Goal: Task Accomplishment & Management: Manage account settings

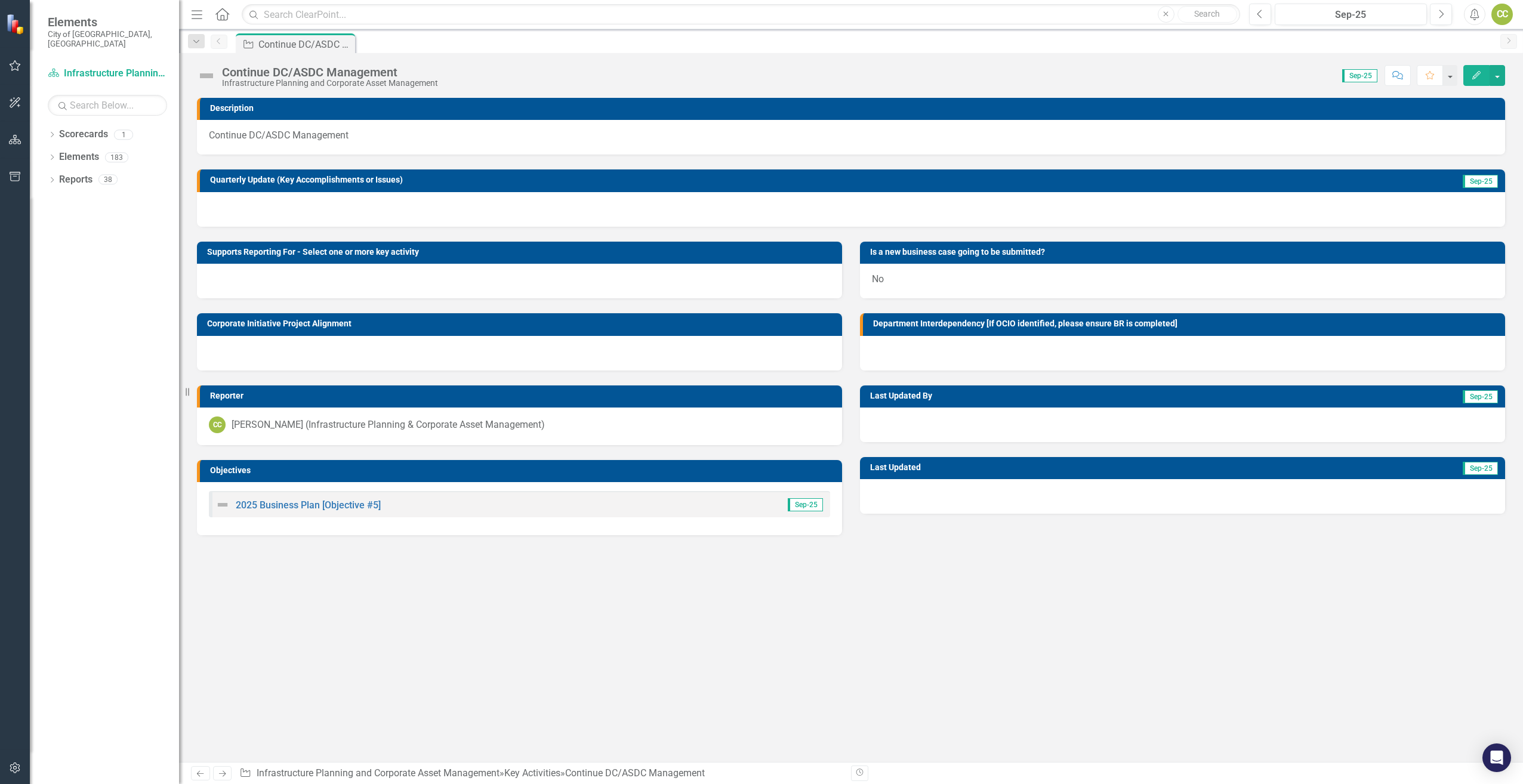
click at [278, 40] on div "Continue DC/ASDC Management" at bounding box center [305, 44] width 94 height 15
click at [1483, 74] on button "Edit" at bounding box center [1477, 76] width 26 height 21
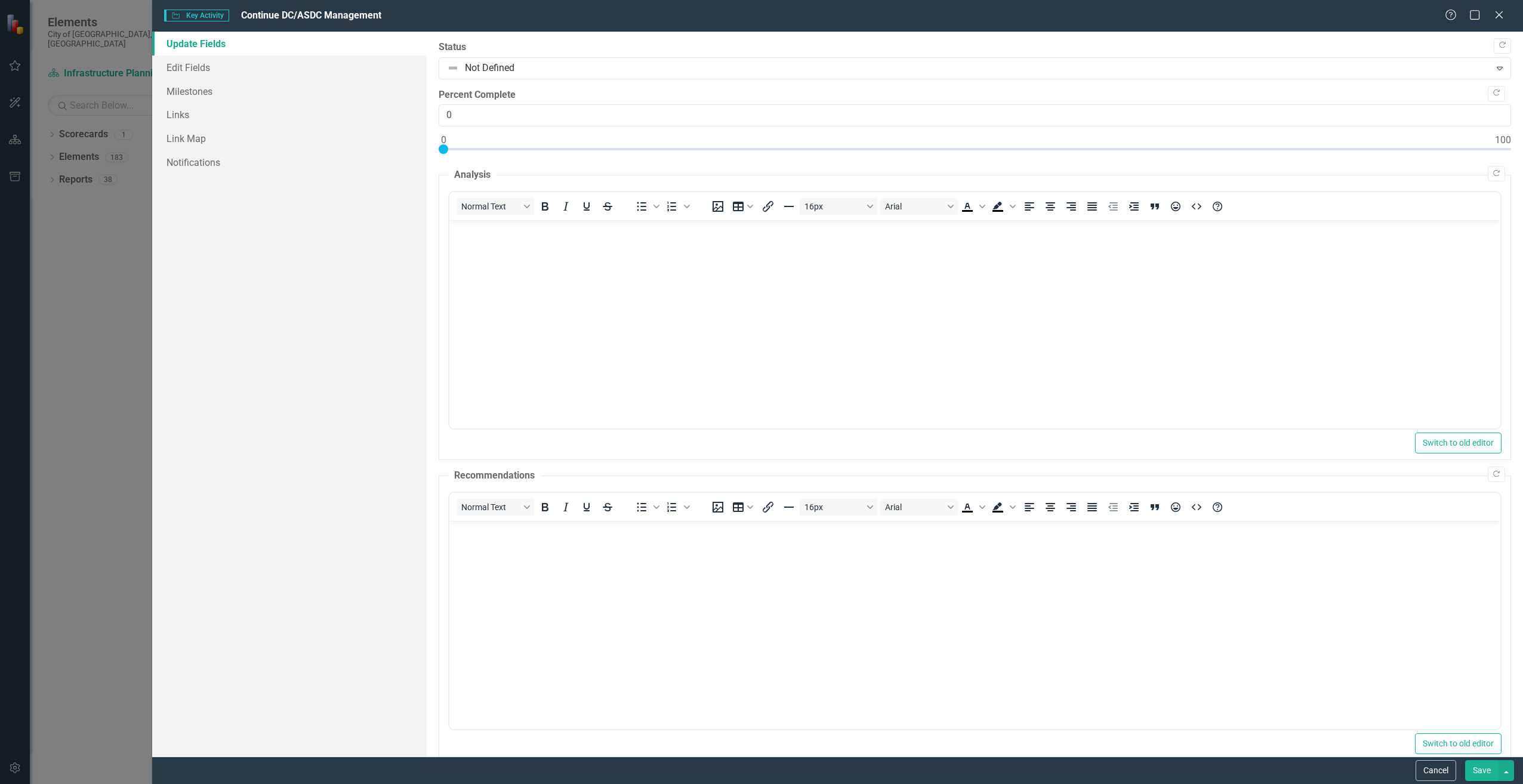
click at [1506, 17] on div "Help Maximize Close" at bounding box center [1478, 15] width 66 height 14
click at [82, 241] on div "Key Activity Key Activity Continue DC/ASDC Management Help Maximize Close Updat…" at bounding box center [762, 392] width 1523 height 784
click at [1499, 12] on icon "Close" at bounding box center [1499, 15] width 12 height 9
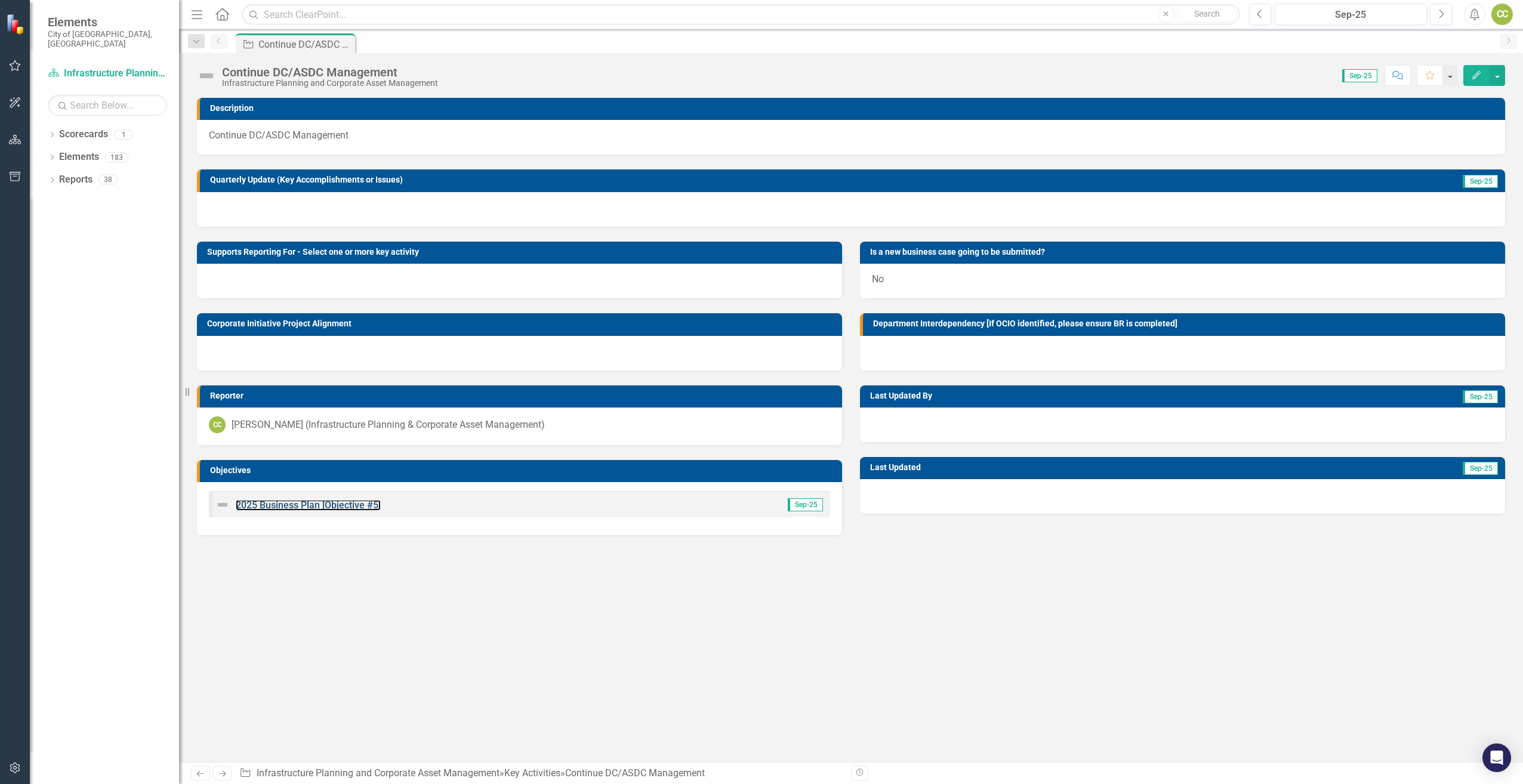
click at [331, 504] on link "2025 Business Plan [Objective #5]" at bounding box center [309, 505] width 145 height 11
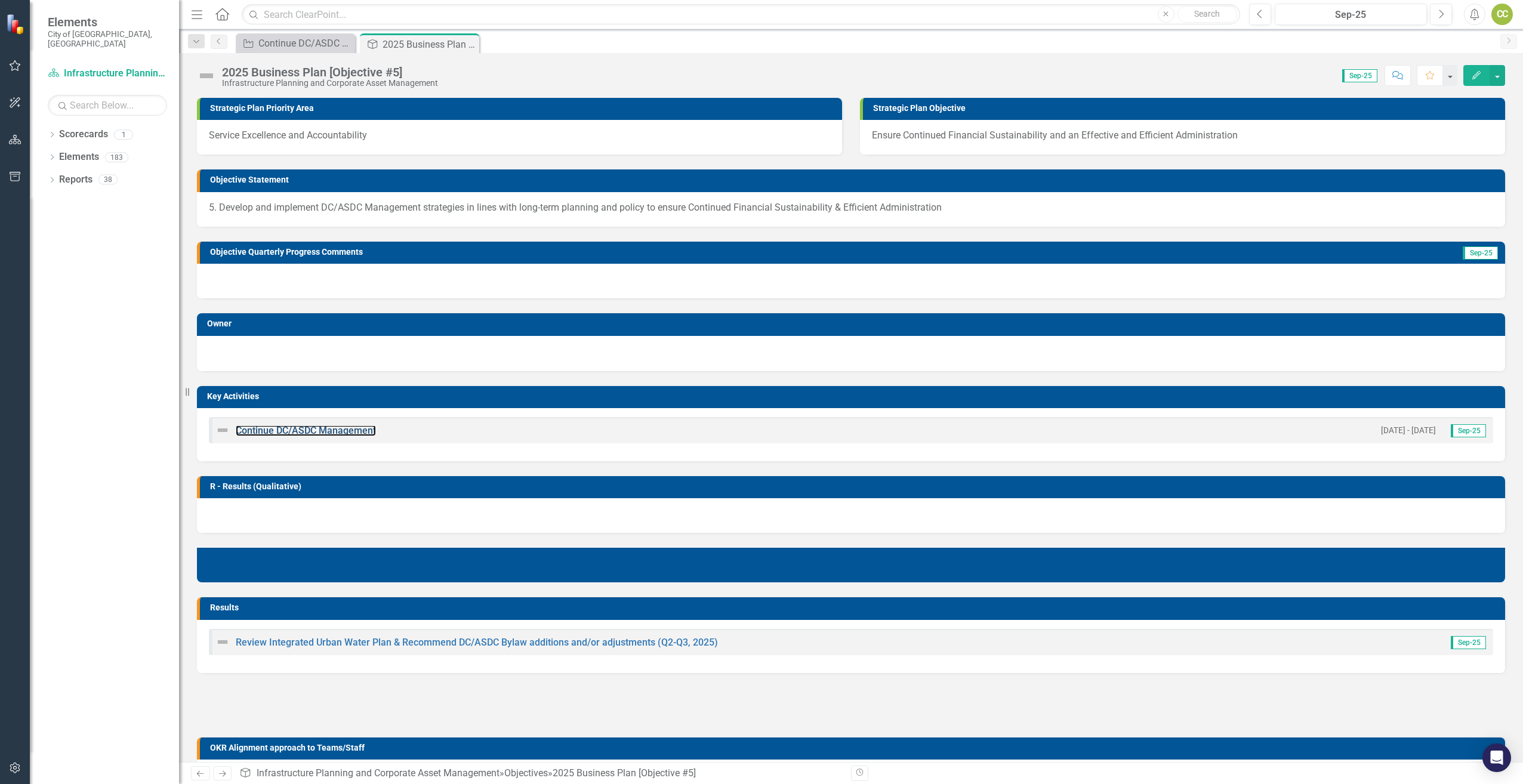
click at [324, 427] on link "Continue DC/ASDC Management" at bounding box center [306, 431] width 140 height 11
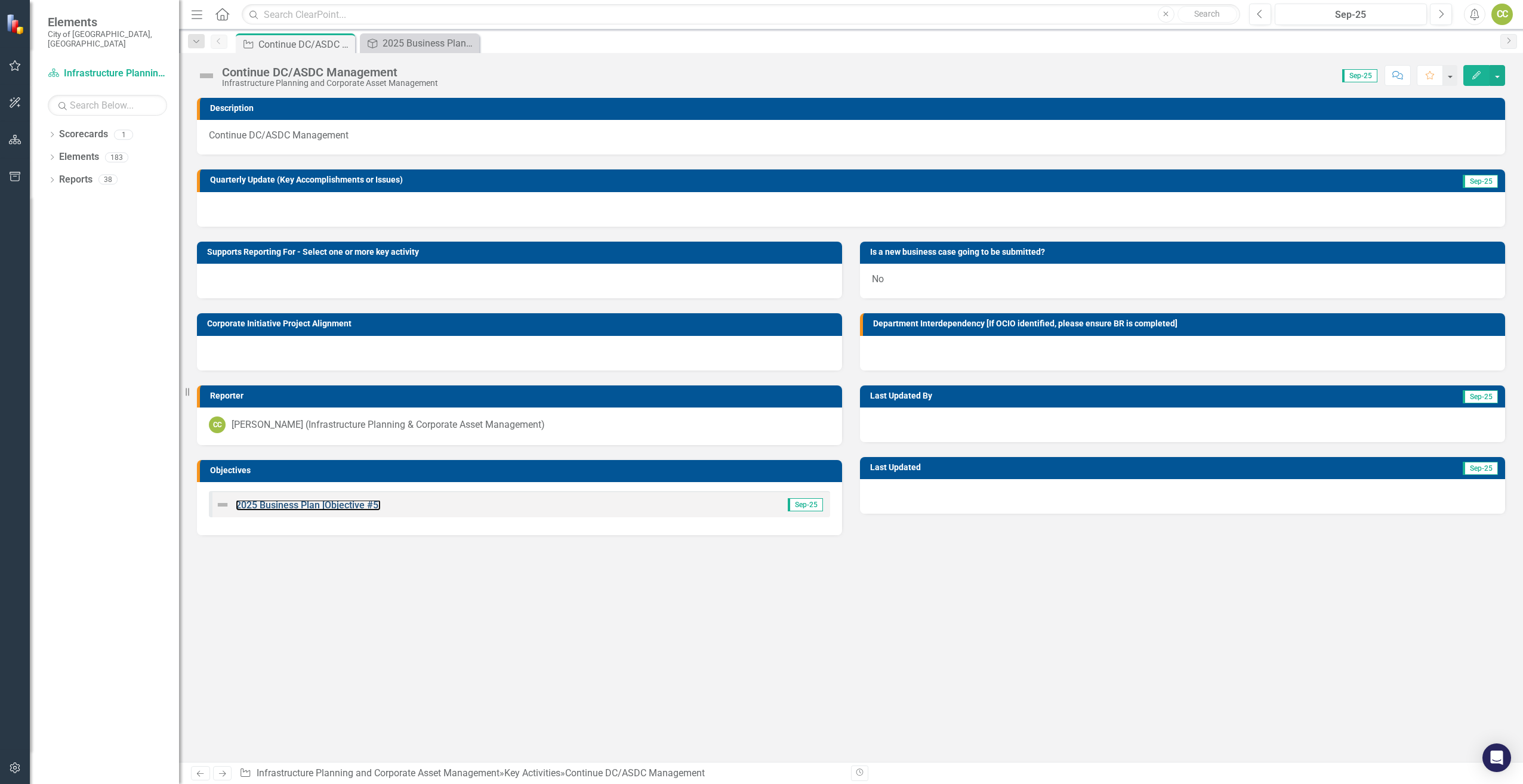
click at [305, 503] on link "2025 Business Plan [Objective #5]" at bounding box center [309, 505] width 145 height 11
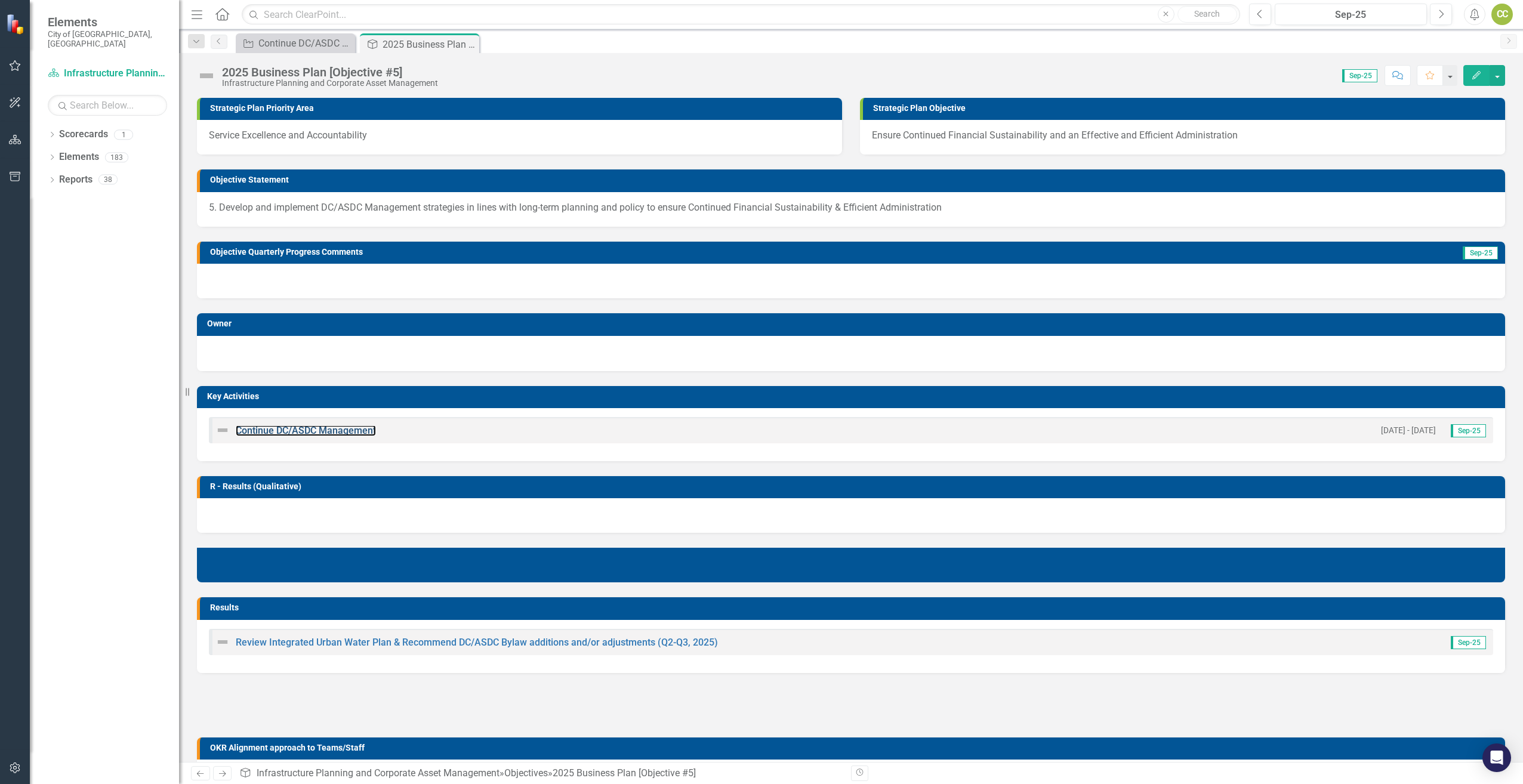
click at [330, 428] on link "Continue DC/ASDC Management" at bounding box center [306, 431] width 140 height 11
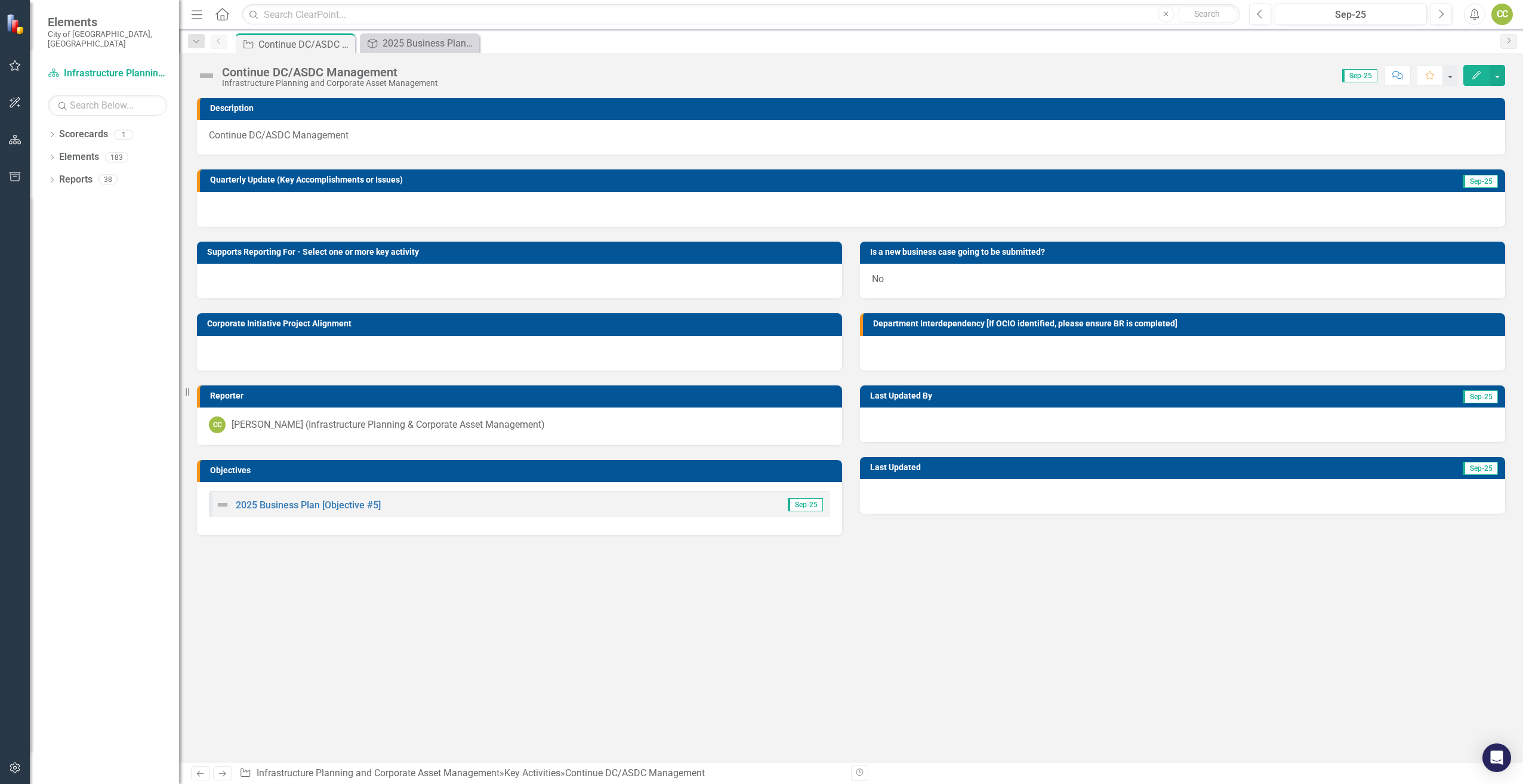
click at [196, 40] on icon "Dropdown" at bounding box center [196, 42] width 10 height 9
click at [209, 77] on img at bounding box center [206, 76] width 19 height 19
click at [321, 64] on div "Continue DC/ASDC Management Infrastructure Planning and Corporate Asset Managem…" at bounding box center [851, 71] width 1344 height 36
click at [316, 71] on div "Continue DC/ASDC Management" at bounding box center [330, 72] width 216 height 13
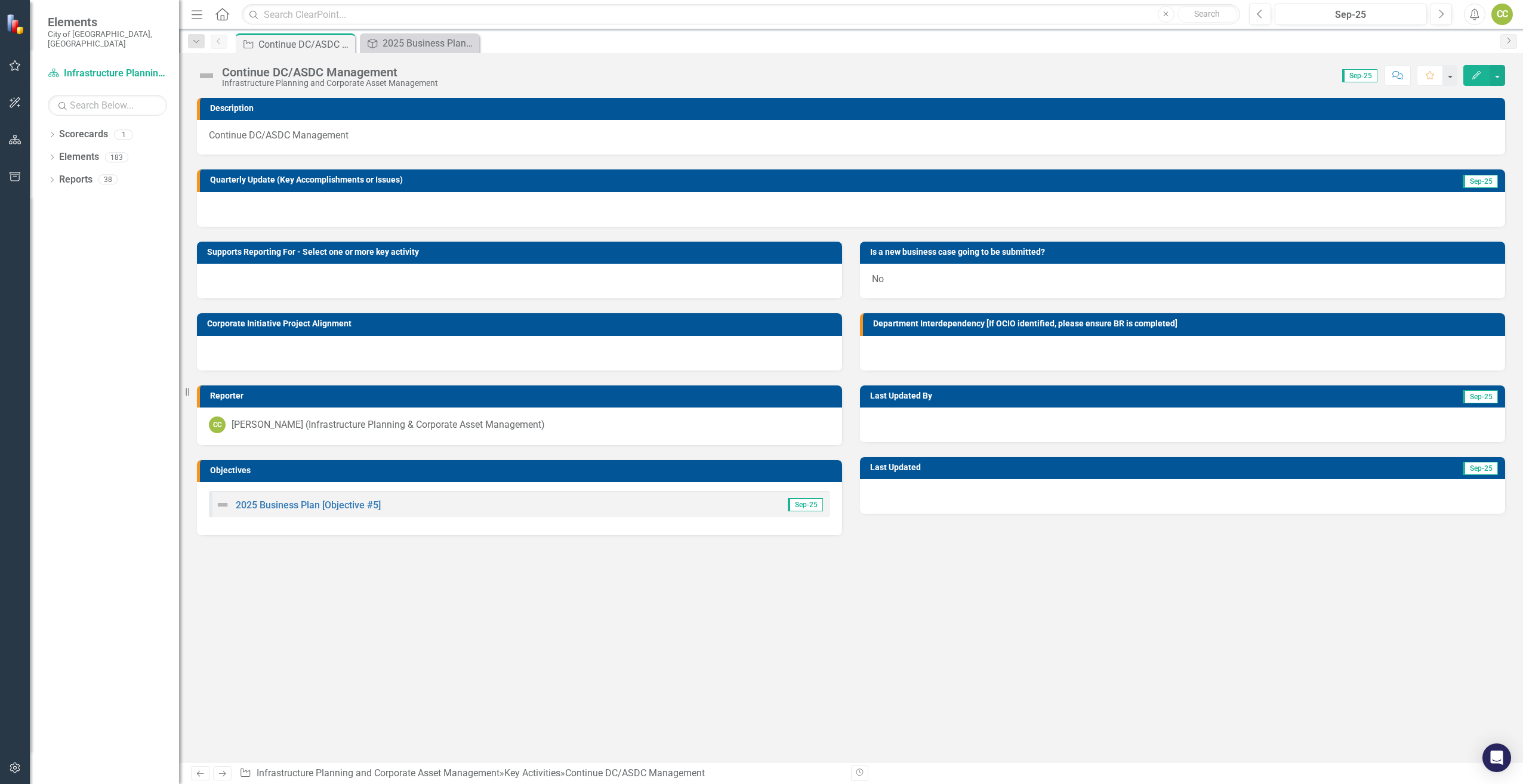
drag, startPoint x: 409, startPoint y: 74, endPoint x: 771, endPoint y: 65, distance: 362.1
click at [420, 73] on div "Continue DC/ASDC Management" at bounding box center [330, 72] width 216 height 13
click at [1499, 77] on button "button" at bounding box center [1497, 76] width 15 height 21
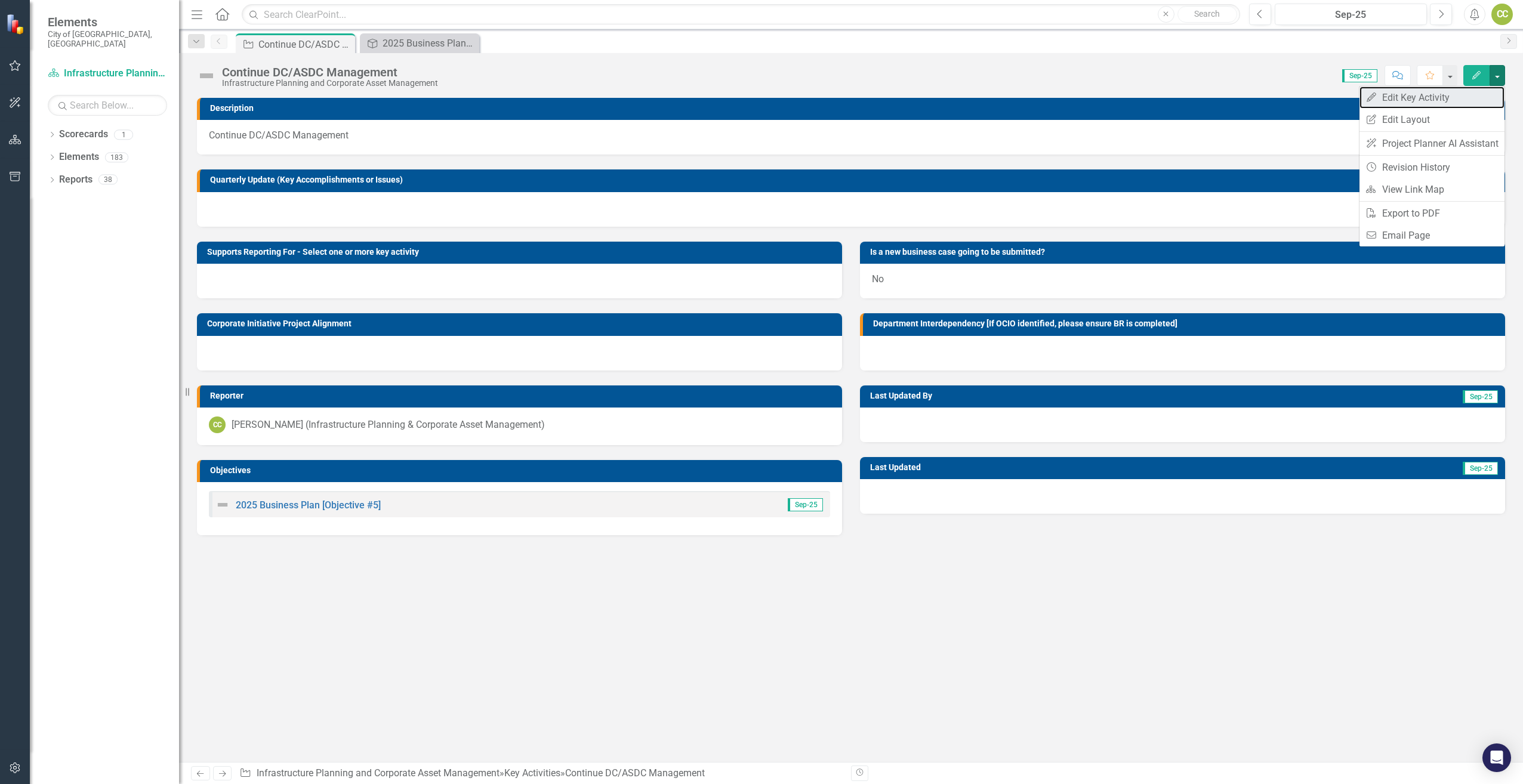
click at [1390, 97] on link "Edit Edit Key Activity" at bounding box center [1432, 97] width 145 height 22
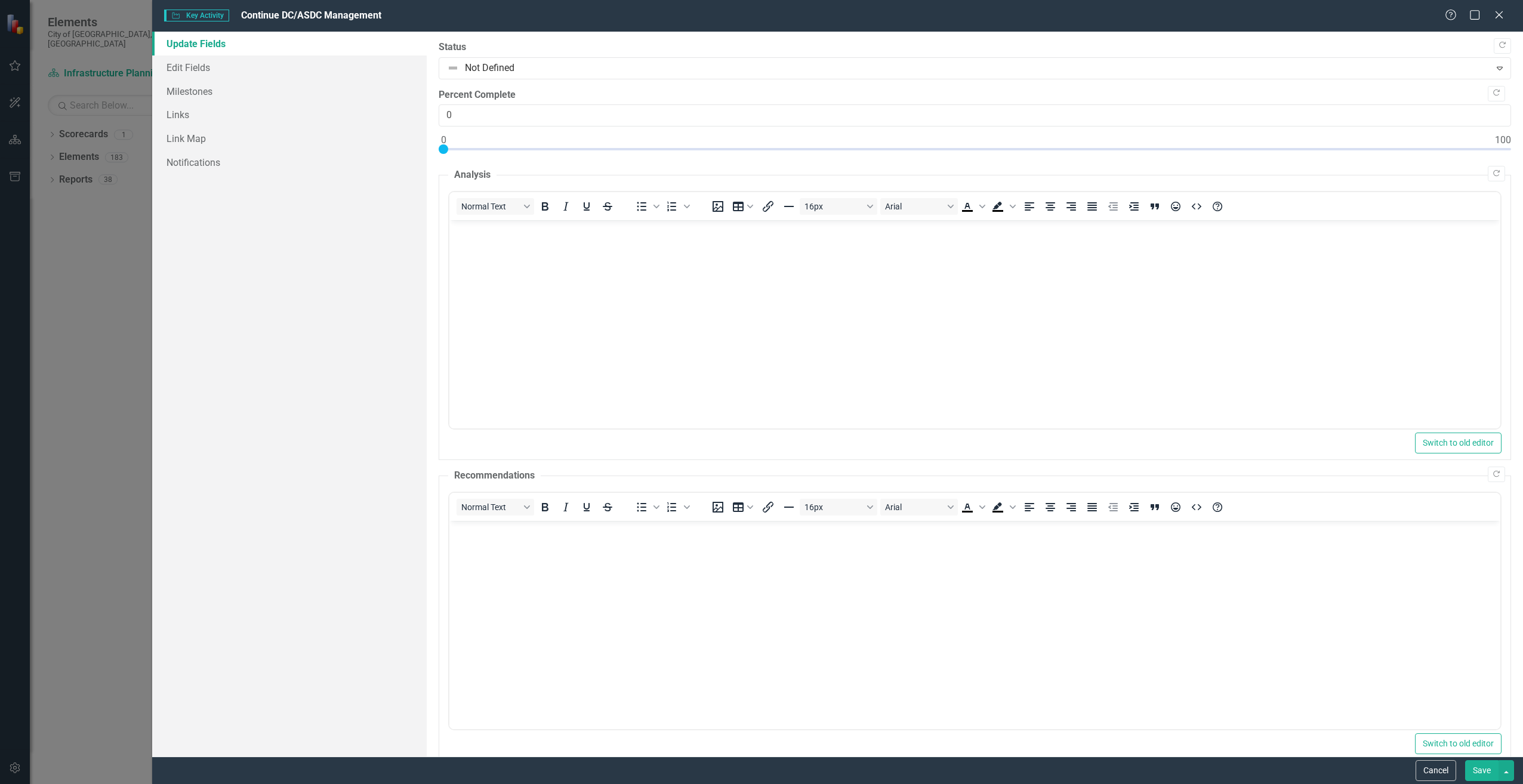
click at [1499, 14] on icon at bounding box center [1499, 15] width 8 height 8
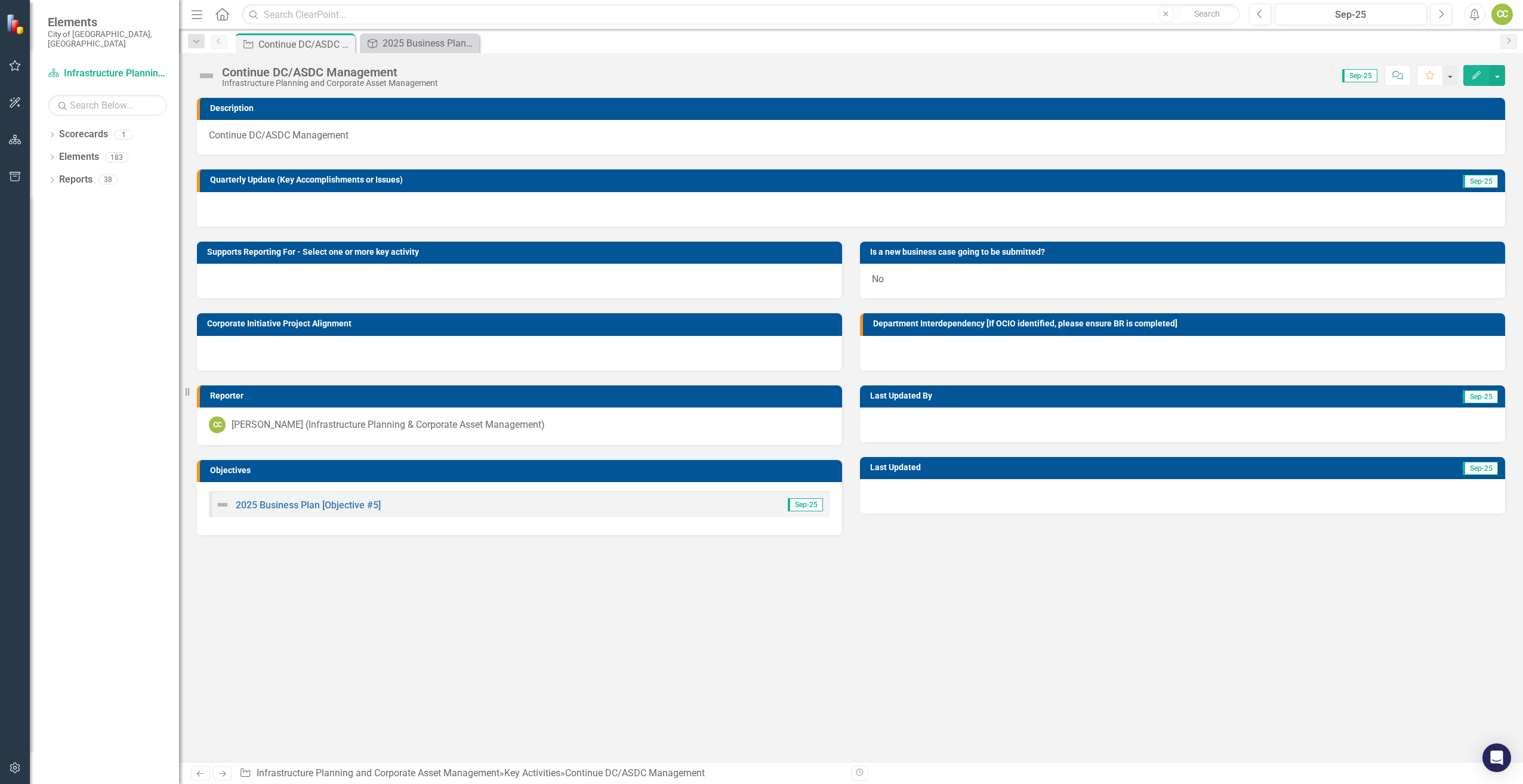
drag, startPoint x: 421, startPoint y: 503, endPoint x: 390, endPoint y: 635, distance: 135.6
click at [390, 635] on div "Description Continue DC/ASDC Management Quarterly Update (Key Accomplishments o…" at bounding box center [851, 430] width 1344 height 664
click at [296, 43] on div "Continue DC/ASDC Management" at bounding box center [305, 44] width 94 height 15
drag, startPoint x: 296, startPoint y: 43, endPoint x: 207, endPoint y: 80, distance: 96.4
click at [207, 80] on img at bounding box center [206, 76] width 19 height 19
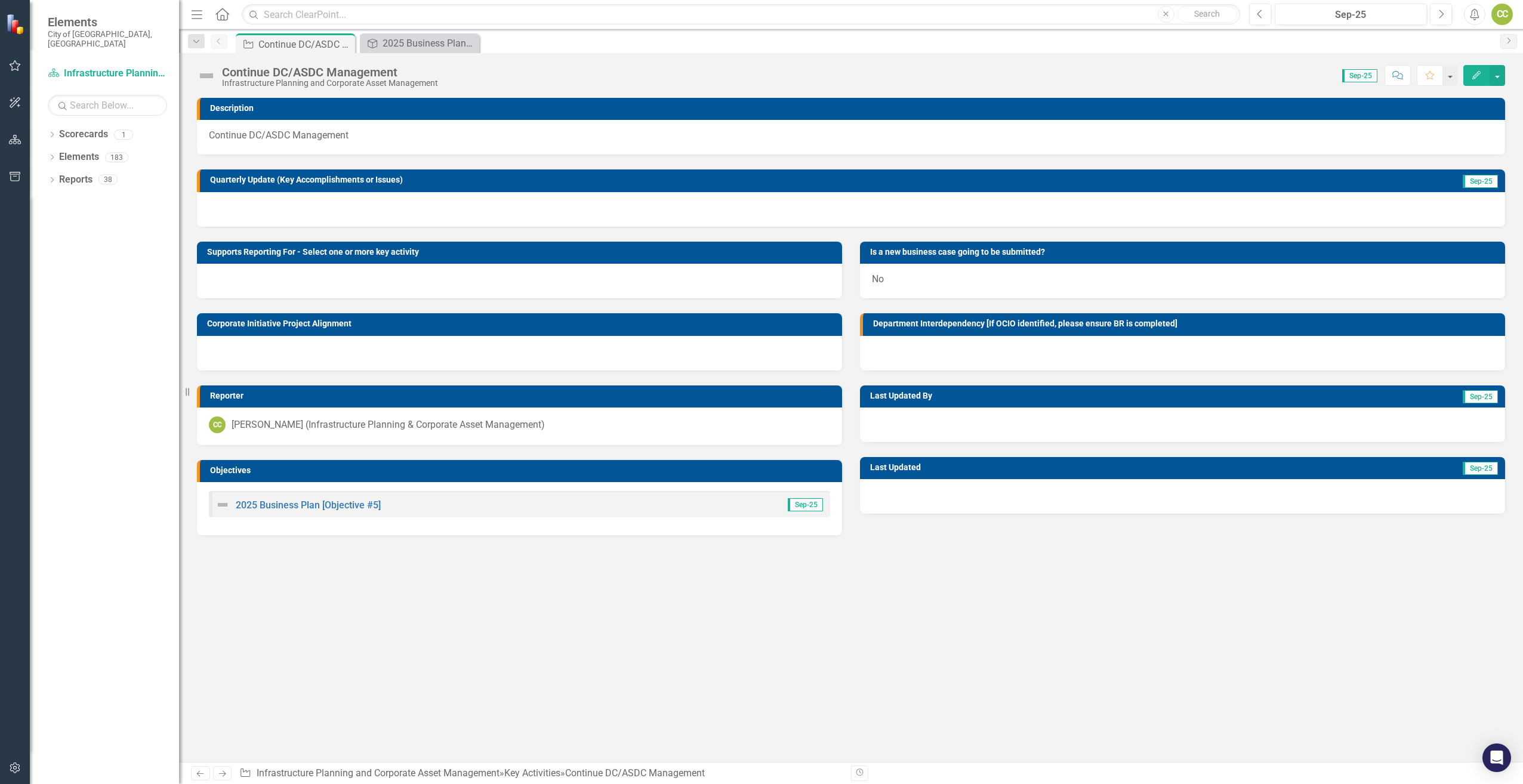
drag, startPoint x: 207, startPoint y: 77, endPoint x: 618, endPoint y: 86, distance: 411.1
click at [618, 86] on div "Continue DC/ASDC Management Infrastructure Planning and Corporate Asset Managem…" at bounding box center [851, 71] width 1344 height 36
click at [618, 418] on div "CC [PERSON_NAME] (Infrastructure Planning & Corporate Asset Management)" at bounding box center [520, 425] width 622 height 17
click at [1479, 180] on span "Sep-25" at bounding box center [1480, 181] width 35 height 13
drag, startPoint x: 1424, startPoint y: 203, endPoint x: 1241, endPoint y: 178, distance: 184.7
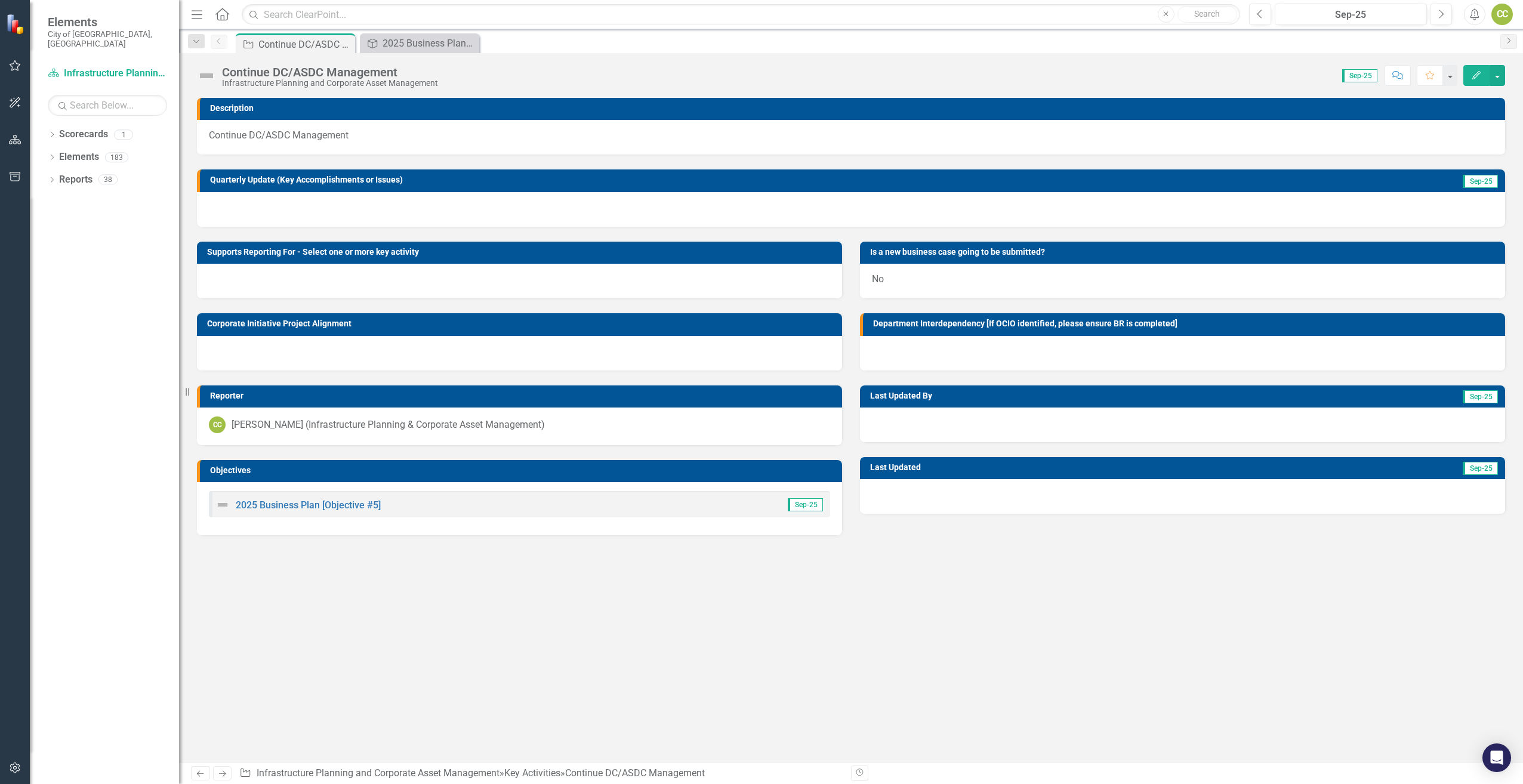
click at [1241, 178] on h3 "Quarterly Update (Key Accomplishments or Issues)" at bounding box center [752, 179] width 1085 height 9
click at [576, 202] on div at bounding box center [850, 209] width 1309 height 35
click at [508, 177] on h3 "Quarterly Update (Key Accomplishments or Issues)" at bounding box center [752, 179] width 1085 height 9
drag, startPoint x: 508, startPoint y: 177, endPoint x: 857, endPoint y: 214, distance: 351.0
click at [857, 214] on div at bounding box center [850, 209] width 1309 height 35
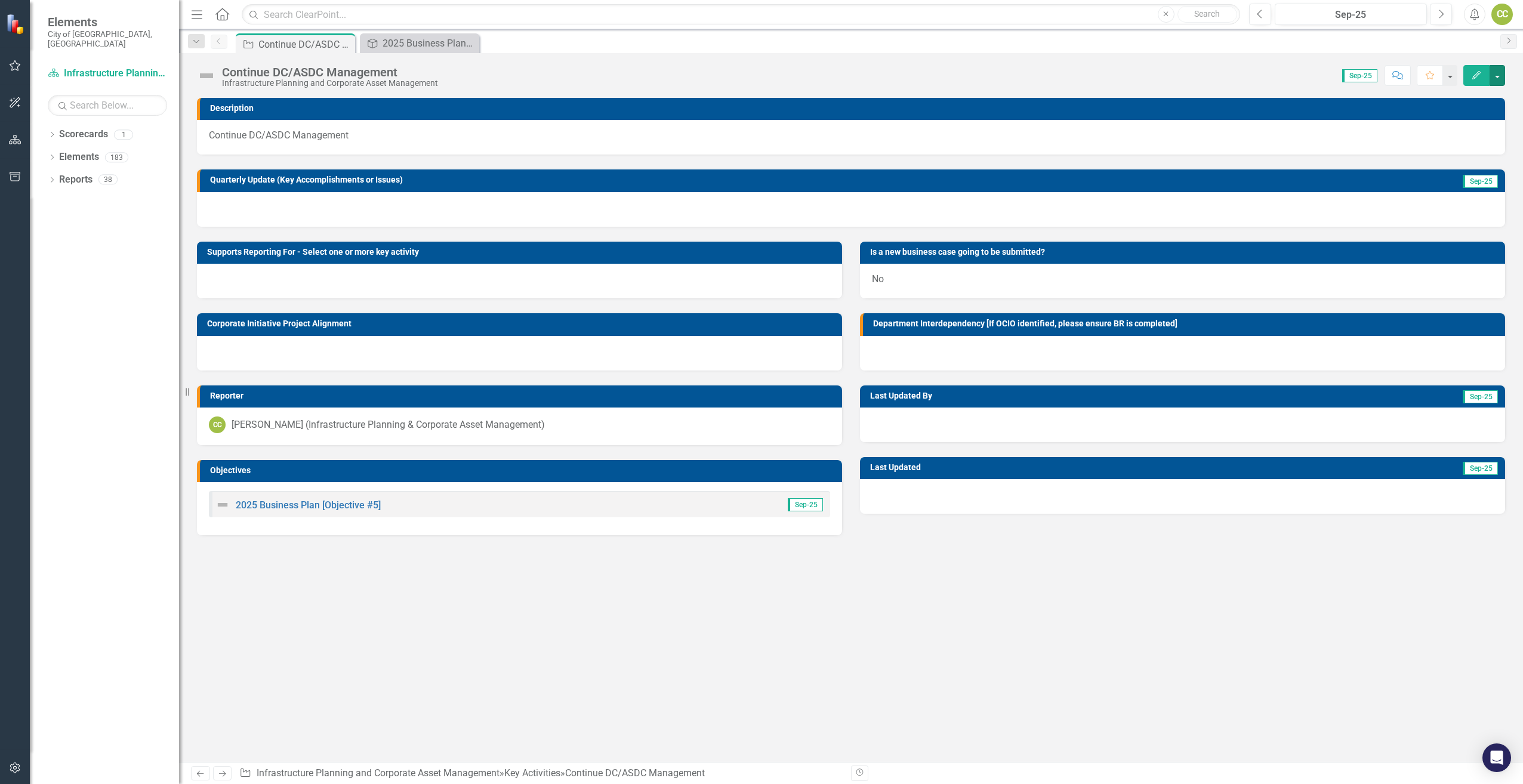
click at [1497, 78] on button "button" at bounding box center [1497, 76] width 15 height 21
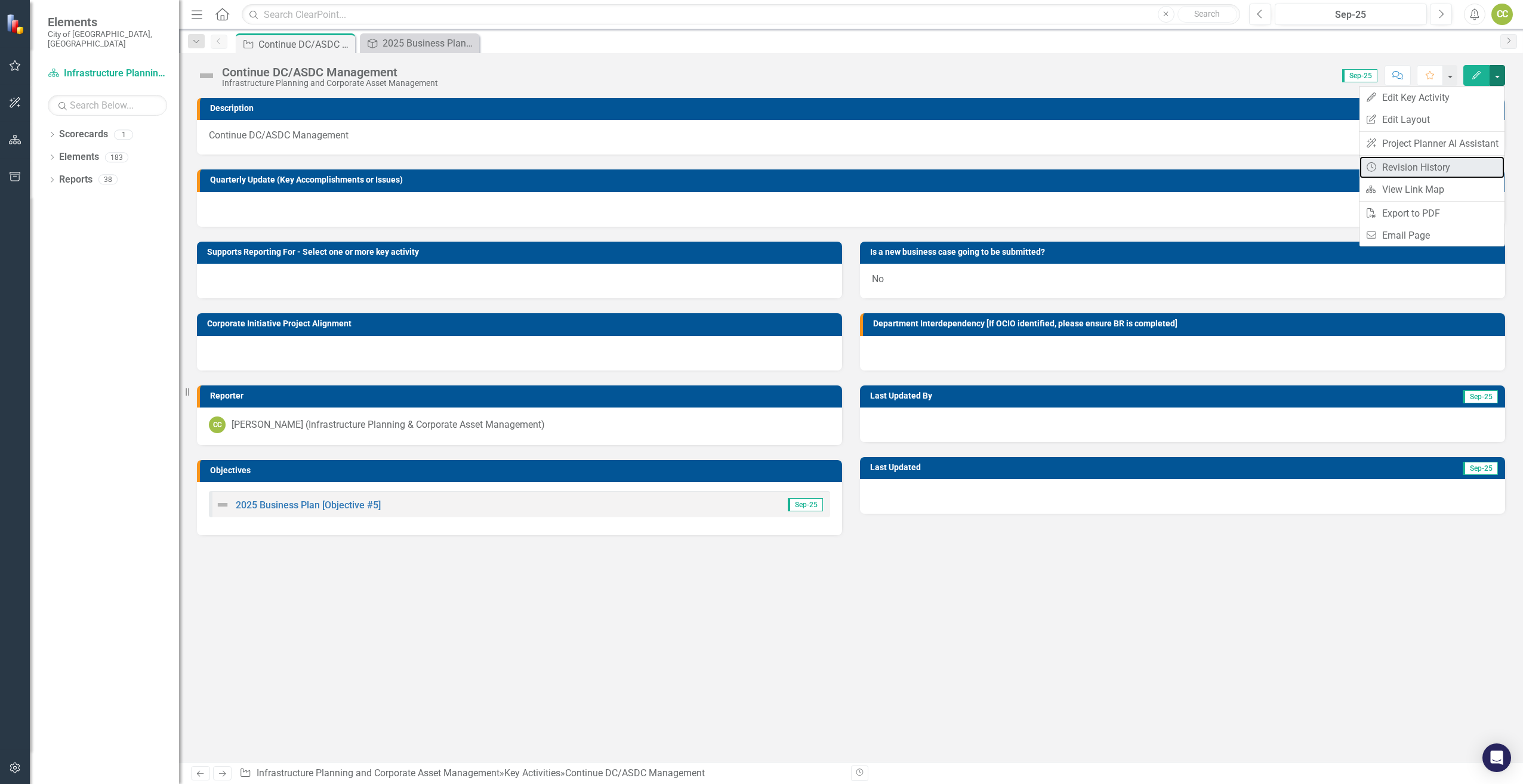
click at [1392, 166] on link "Revision History Revision History" at bounding box center [1432, 167] width 145 height 22
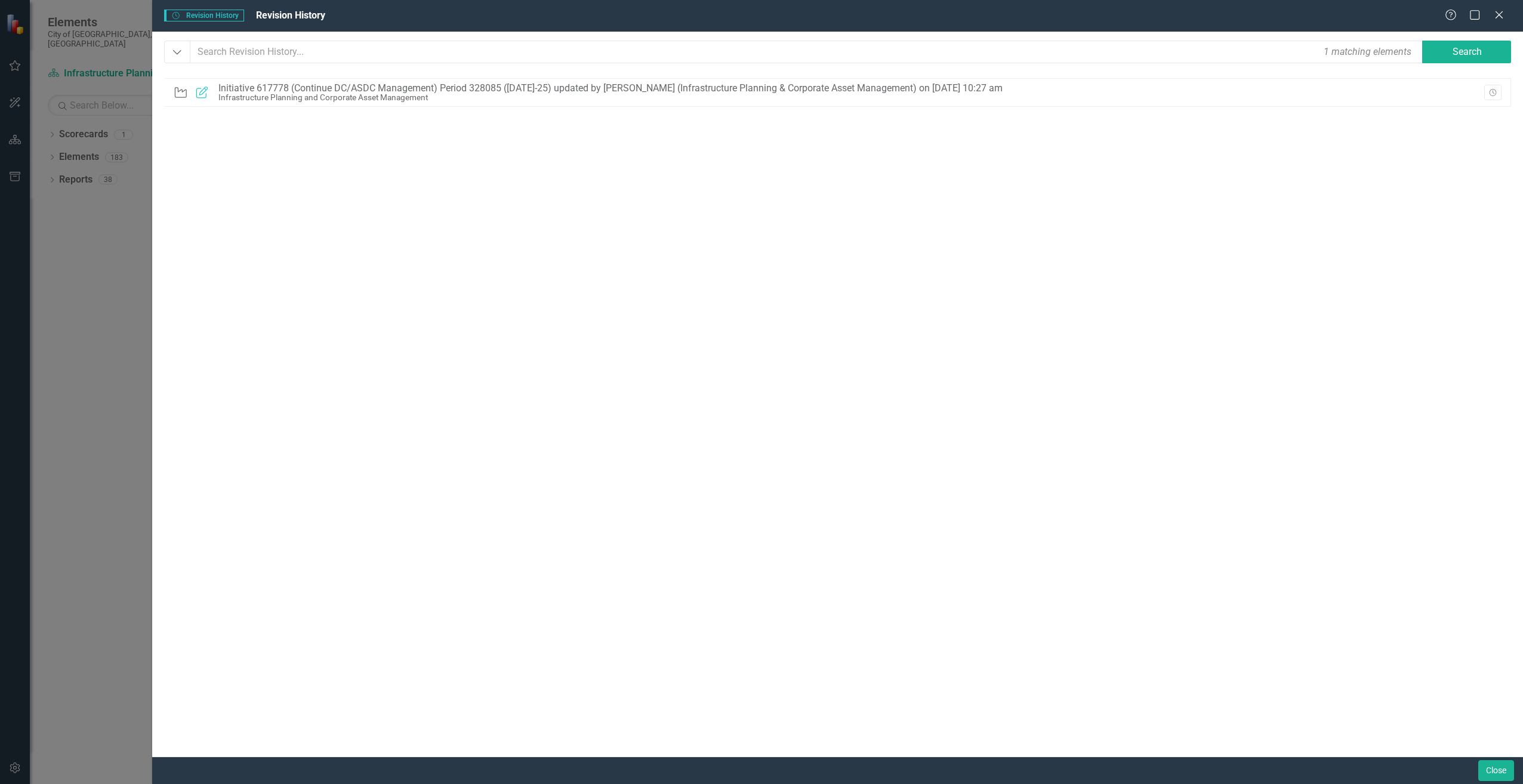
click at [622, 94] on div "Infrastructure Planning and Corporate Asset Management" at bounding box center [610, 97] width 784 height 9
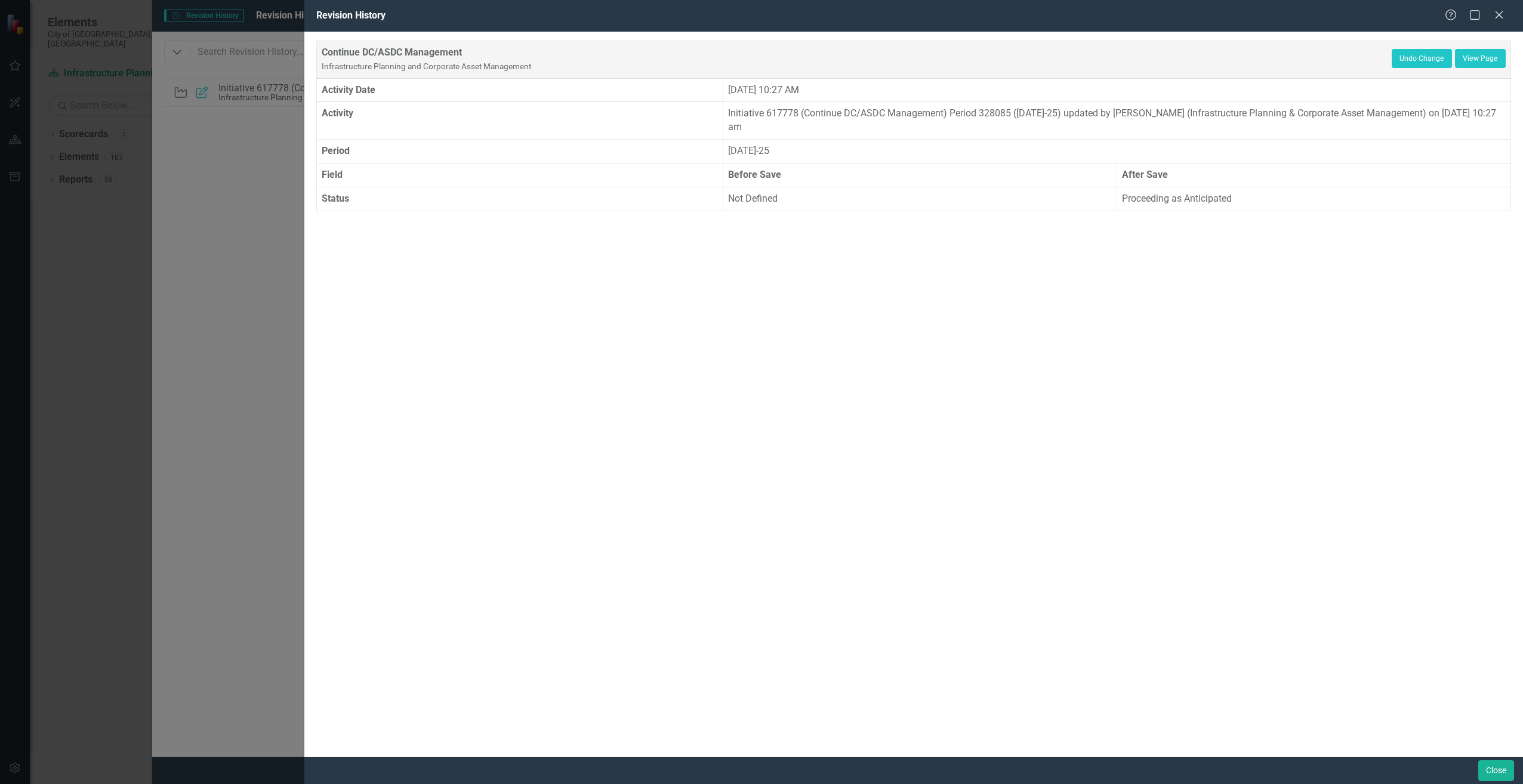
click at [1494, 14] on icon "Close" at bounding box center [1499, 15] width 12 height 9
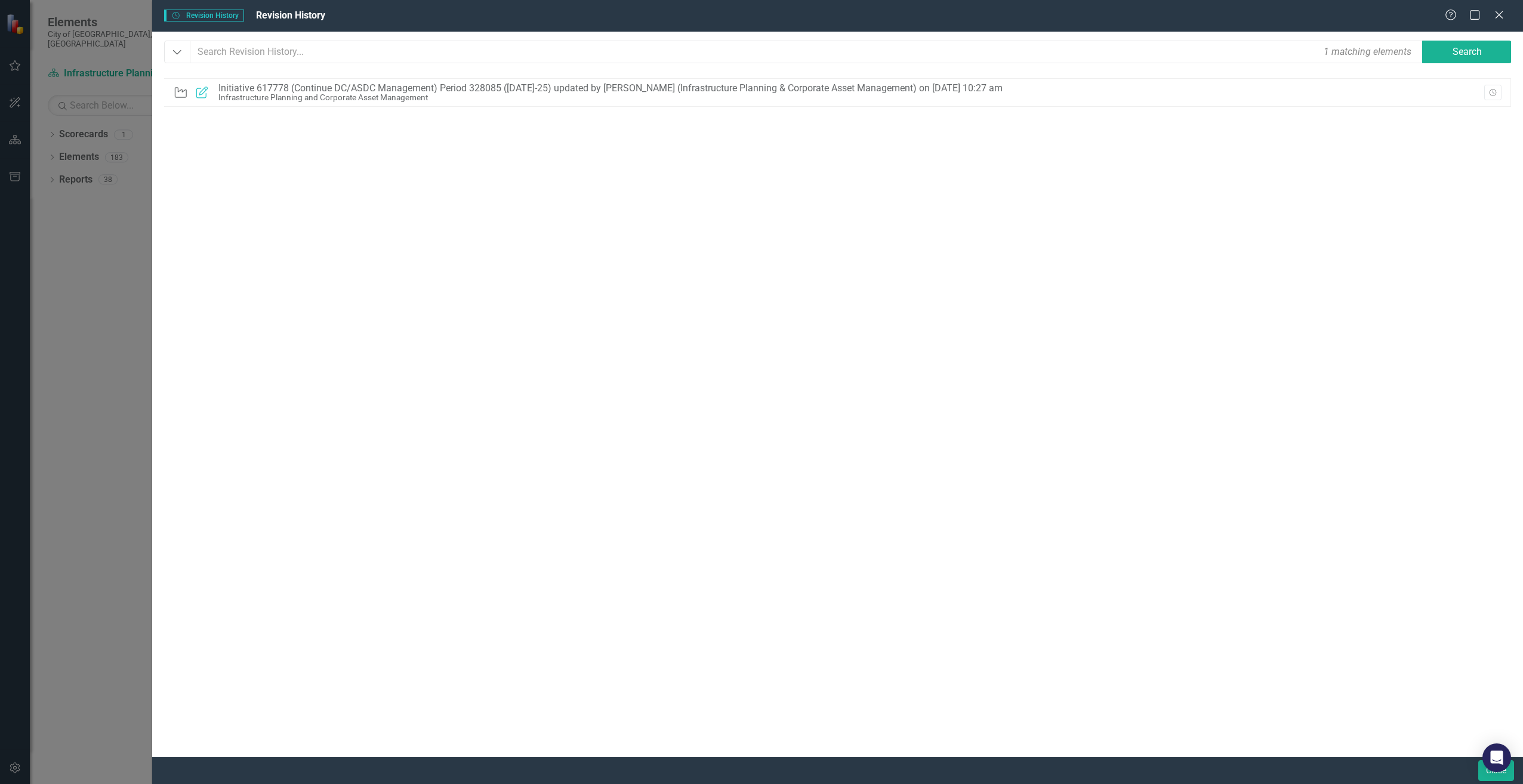
click at [1498, 15] on icon at bounding box center [1499, 15] width 8 height 8
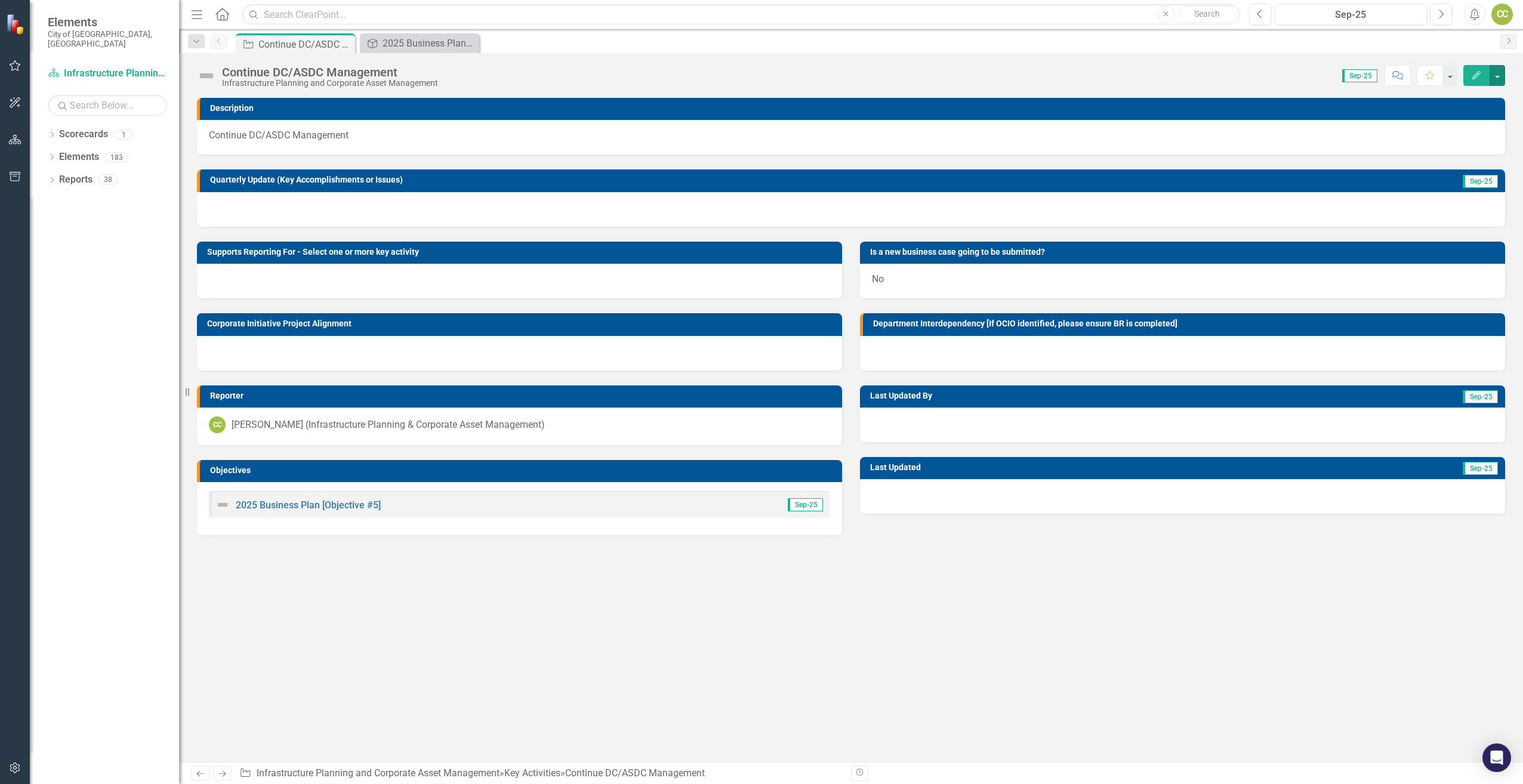
click at [1497, 76] on button "button" at bounding box center [1497, 76] width 15 height 21
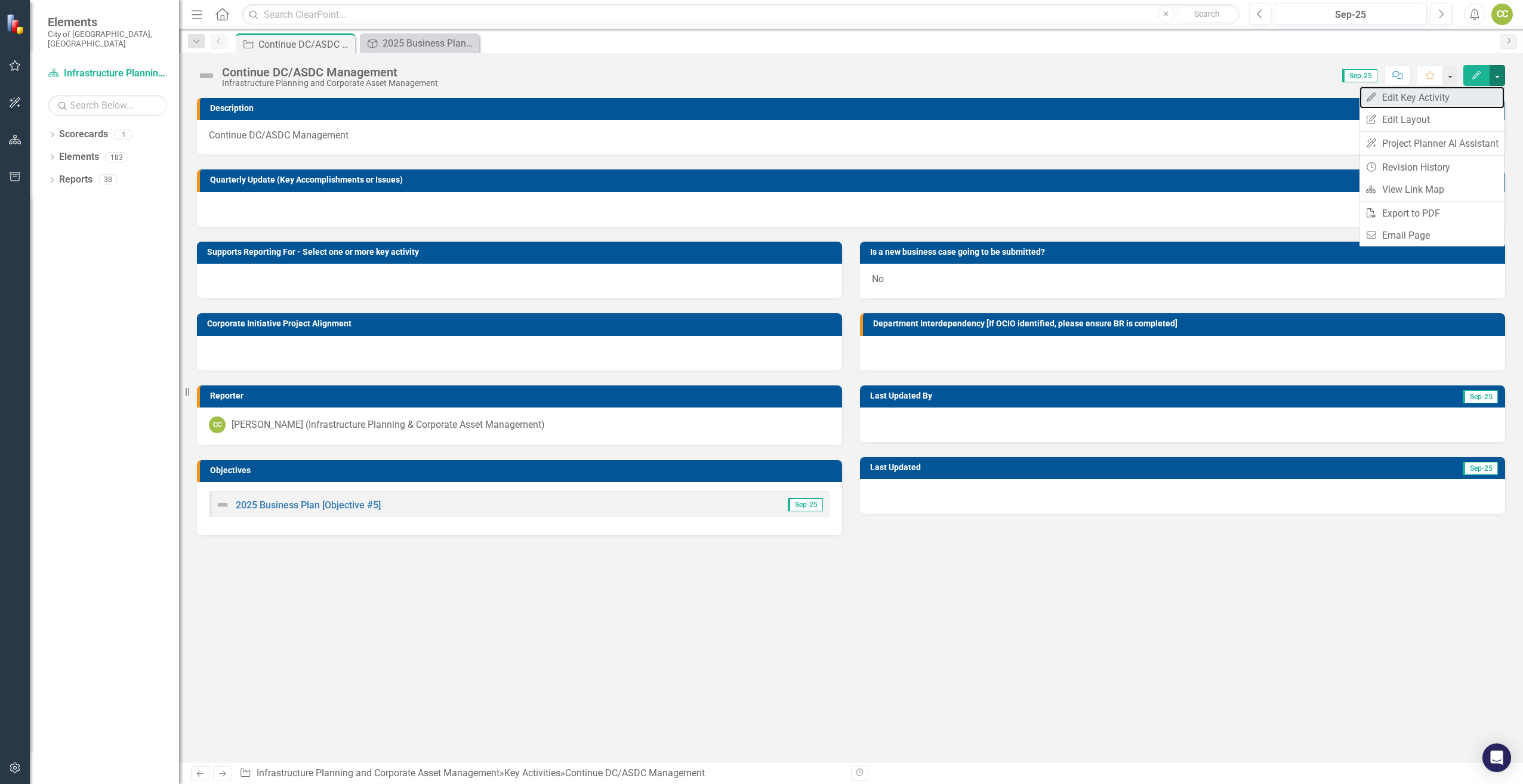
click at [1409, 94] on link "Edit Edit Key Activity" at bounding box center [1432, 97] width 145 height 22
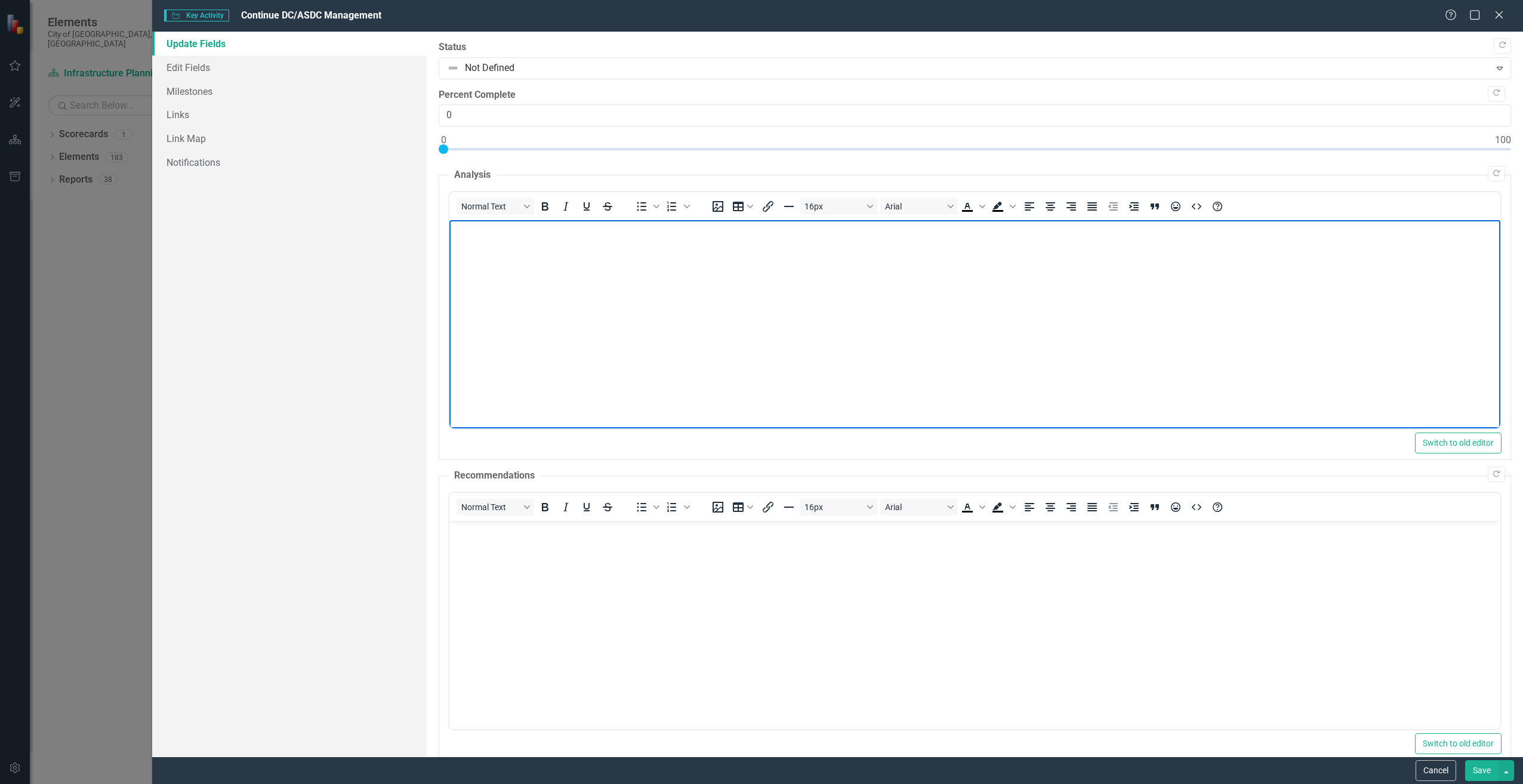
click at [526, 263] on body "Rich Text Area. Press ALT-0 for help." at bounding box center [974, 310] width 1051 height 179
click at [194, 65] on link "Edit Fields" at bounding box center [289, 67] width 274 height 24
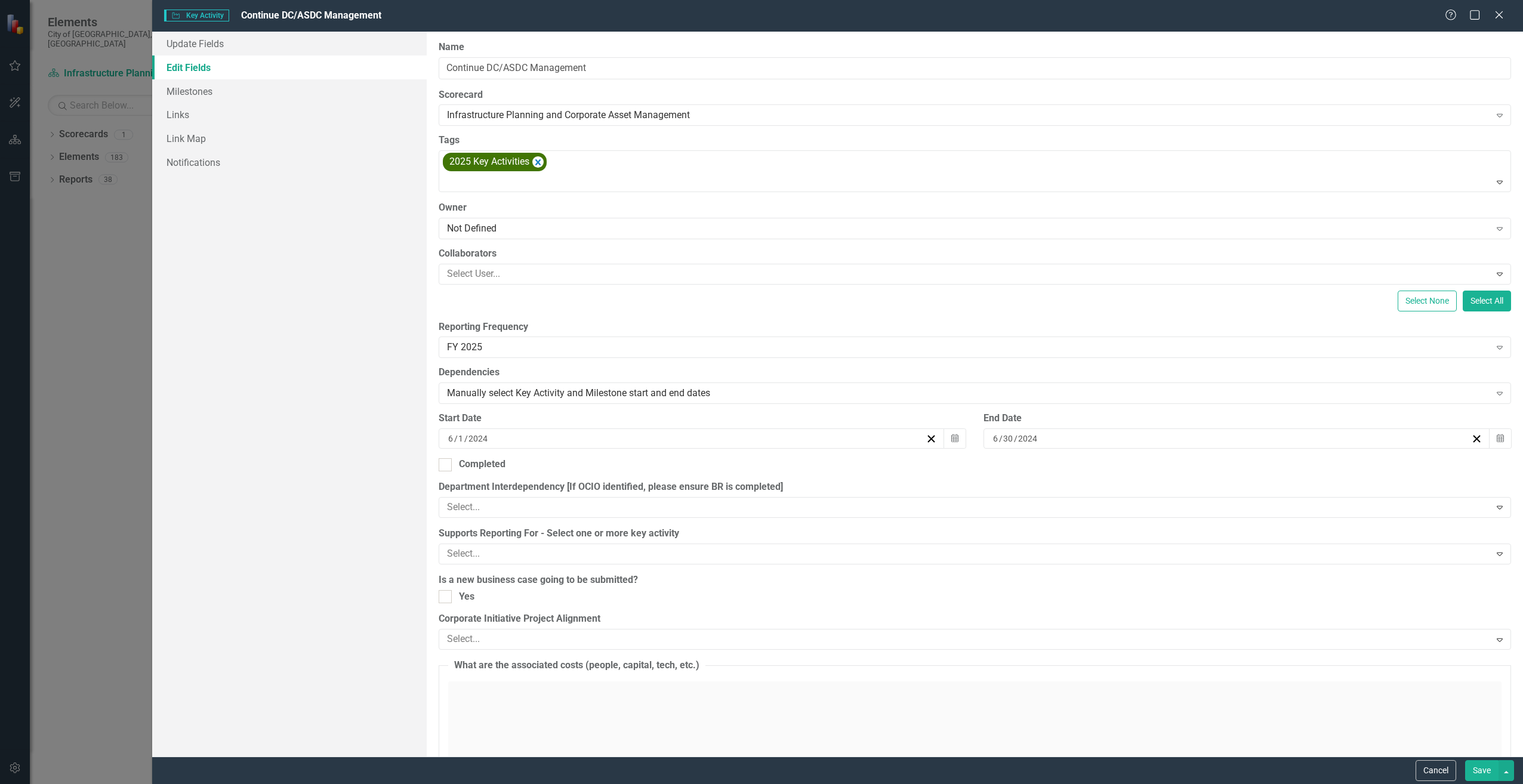
click at [1494, 230] on icon "Expand" at bounding box center [1499, 229] width 12 height 9
click at [1498, 15] on icon at bounding box center [1499, 15] width 8 height 8
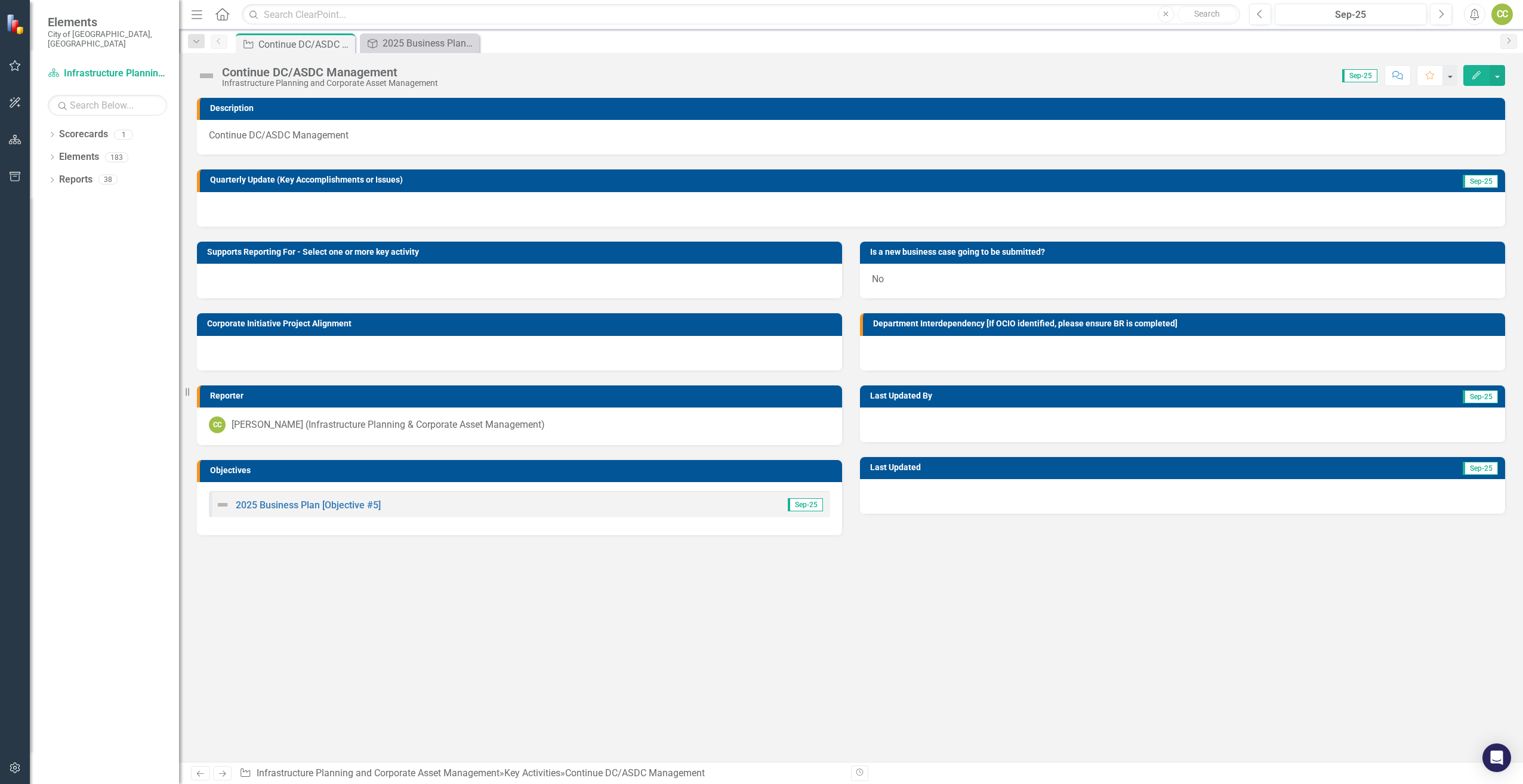
click at [1451, 76] on button "button" at bounding box center [1449, 76] width 14 height 21
click at [1498, 13] on div "CC" at bounding box center [1502, 14] width 22 height 22
click at [1086, 68] on div "Score: 0.00 Sep-25 Completed Comment Favorite Edit" at bounding box center [974, 75] width 1061 height 20
click at [92, 67] on link "Scorecard Infrastructure Planning and Corporate Asset Management" at bounding box center [108, 74] width 119 height 14
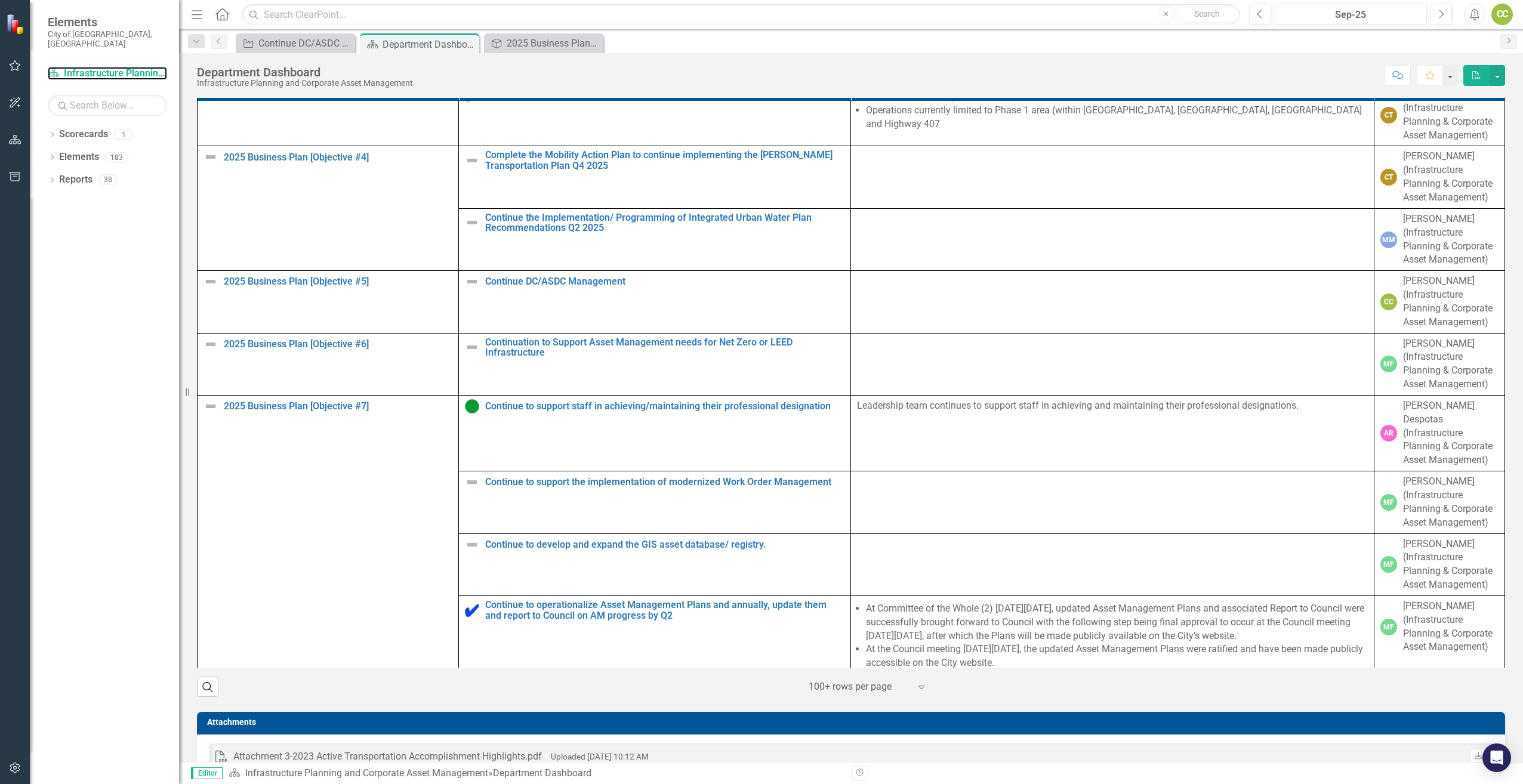
scroll to position [656, 0]
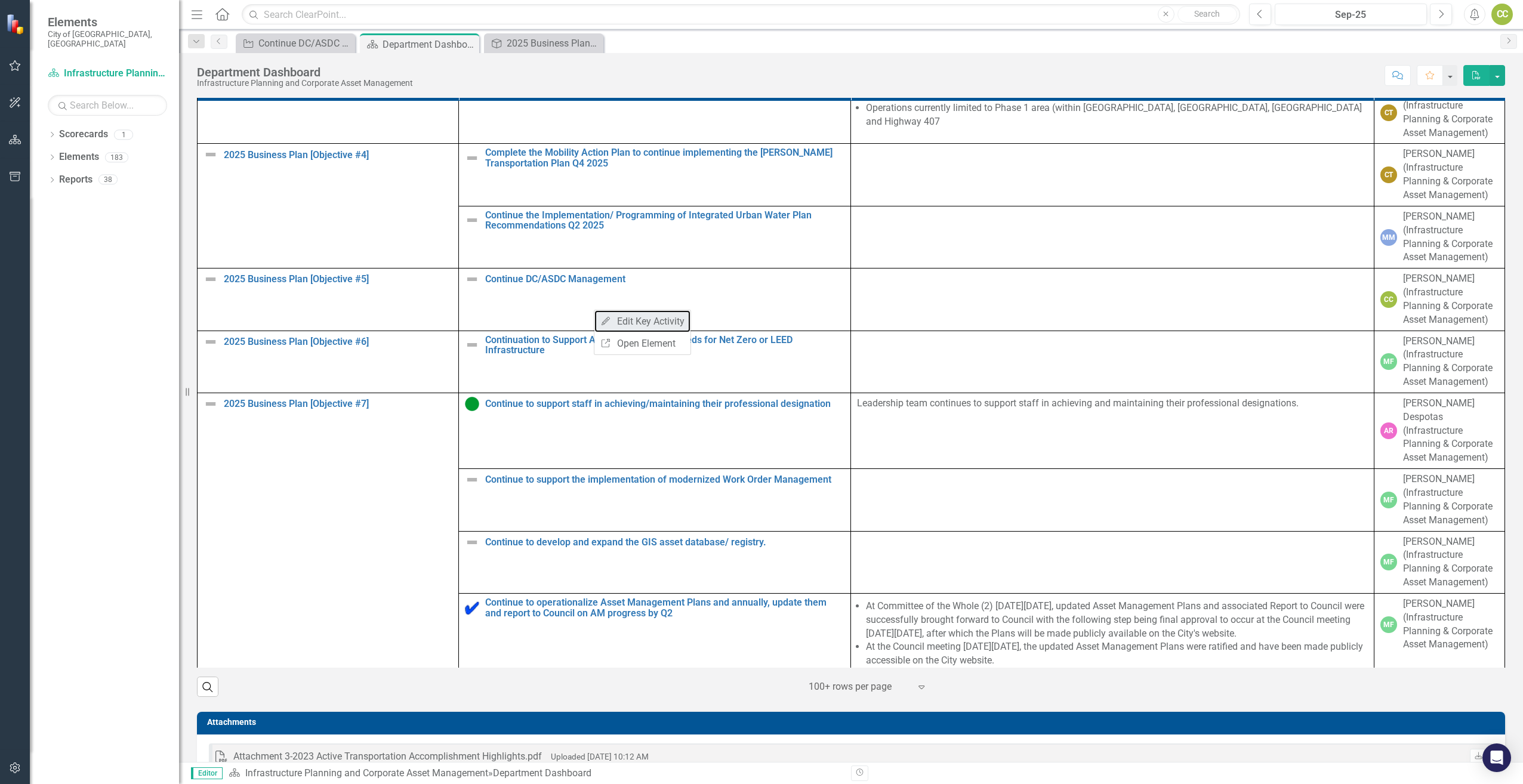
click at [658, 318] on link "Edit Edit Key Activity" at bounding box center [642, 320] width 96 height 22
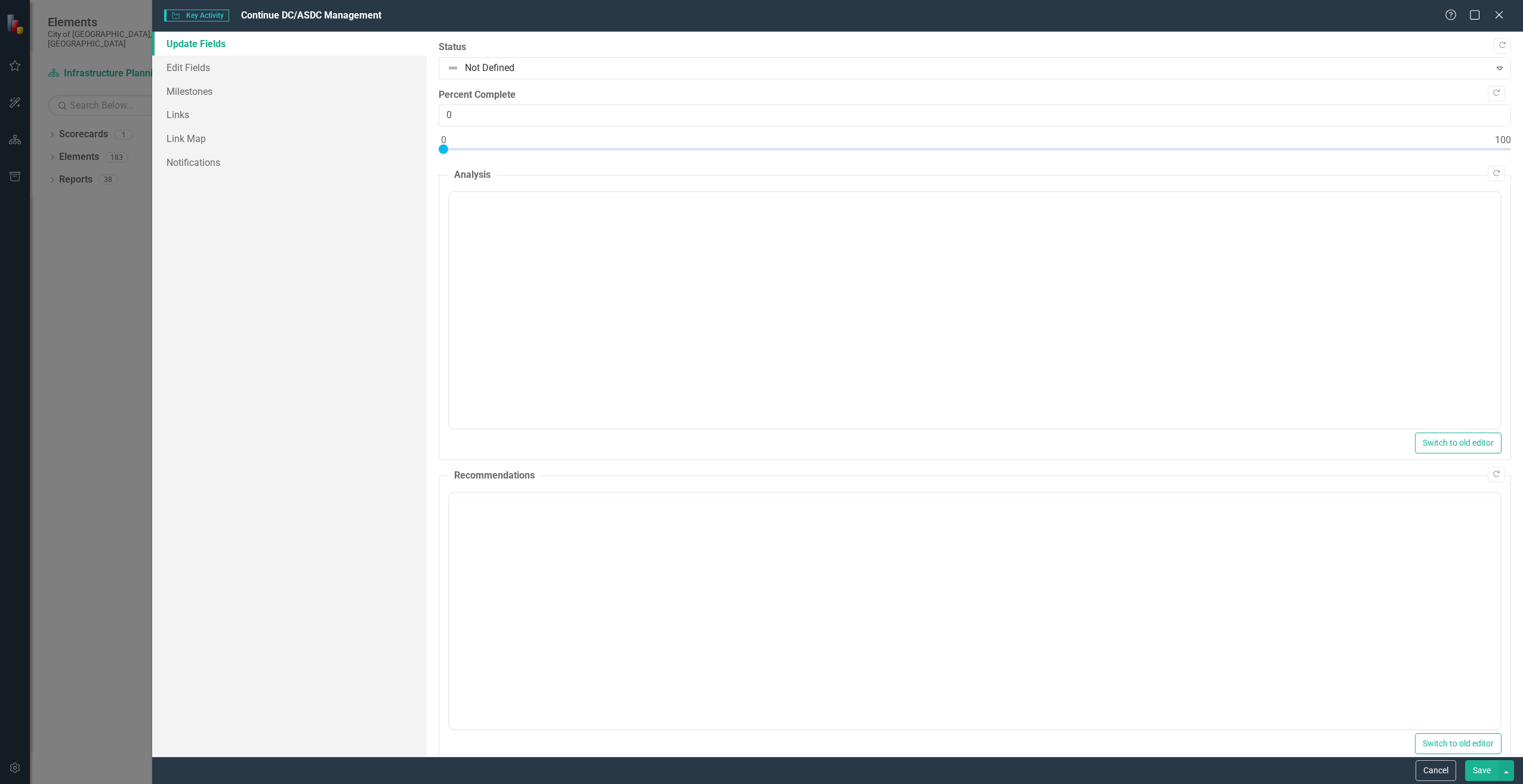
scroll to position [0, 0]
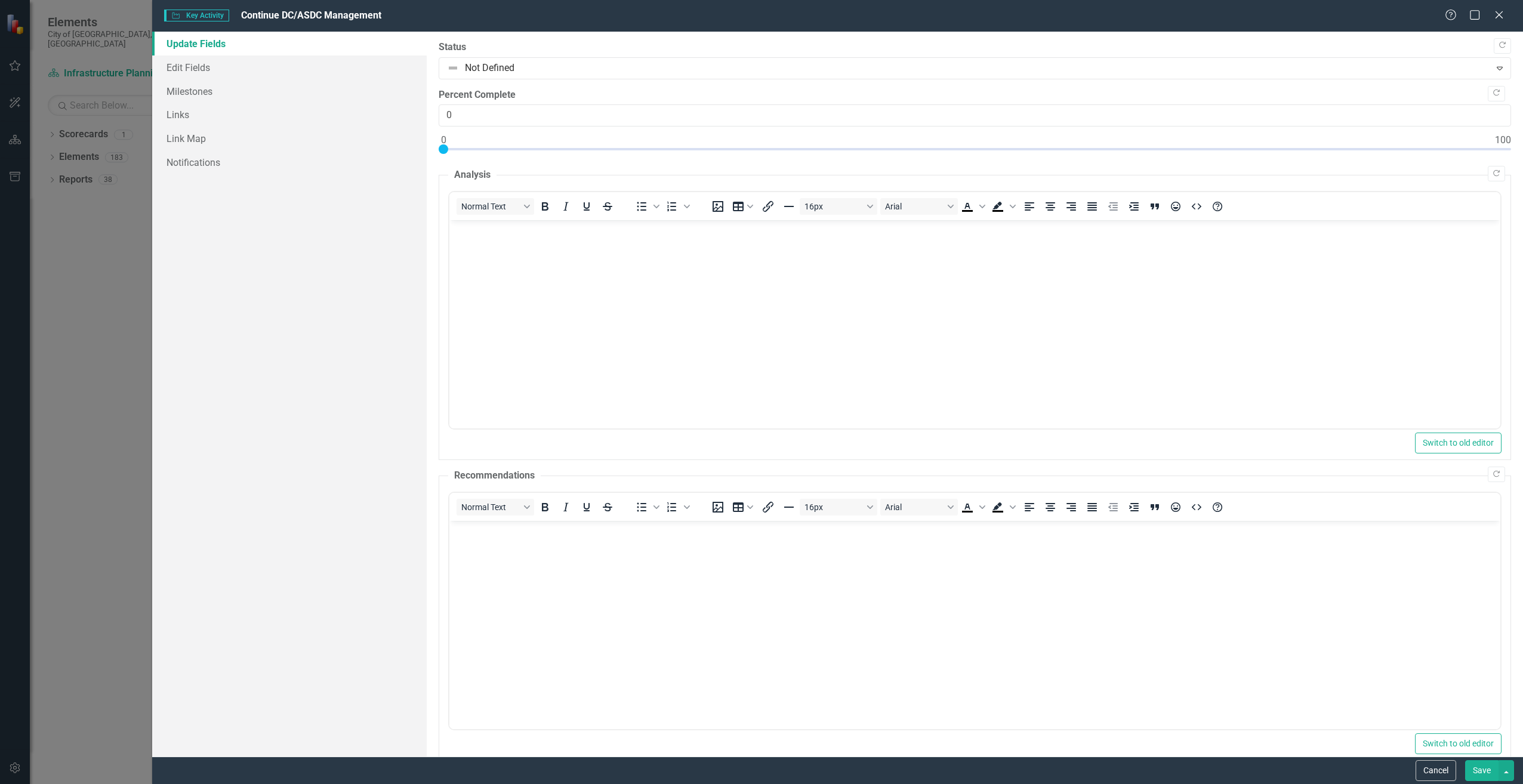
click at [1496, 14] on icon "Close" at bounding box center [1499, 15] width 12 height 9
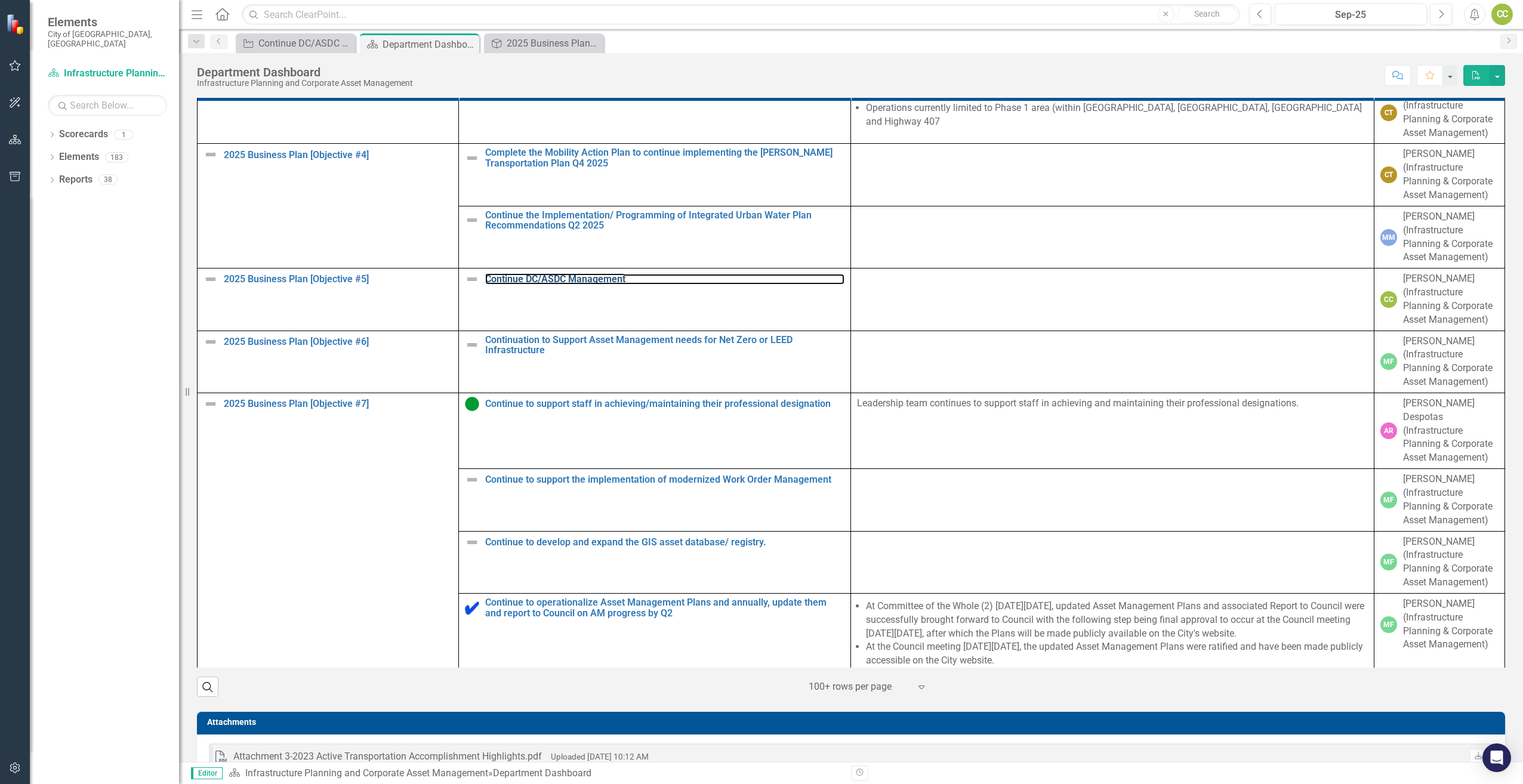
click at [509, 284] on link "Continue DC/ASDC Management" at bounding box center [665, 279] width 359 height 10
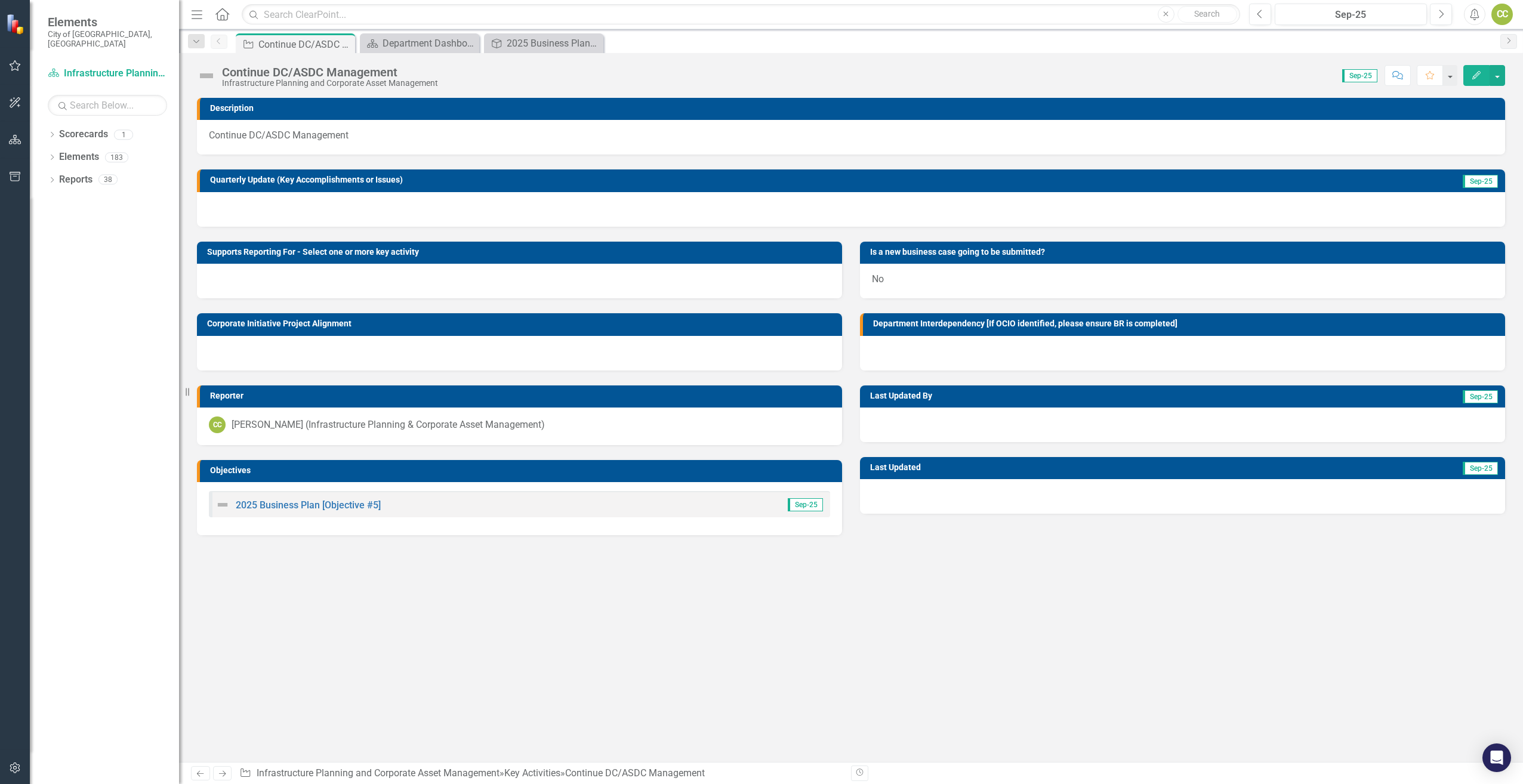
click at [207, 74] on img at bounding box center [206, 76] width 19 height 19
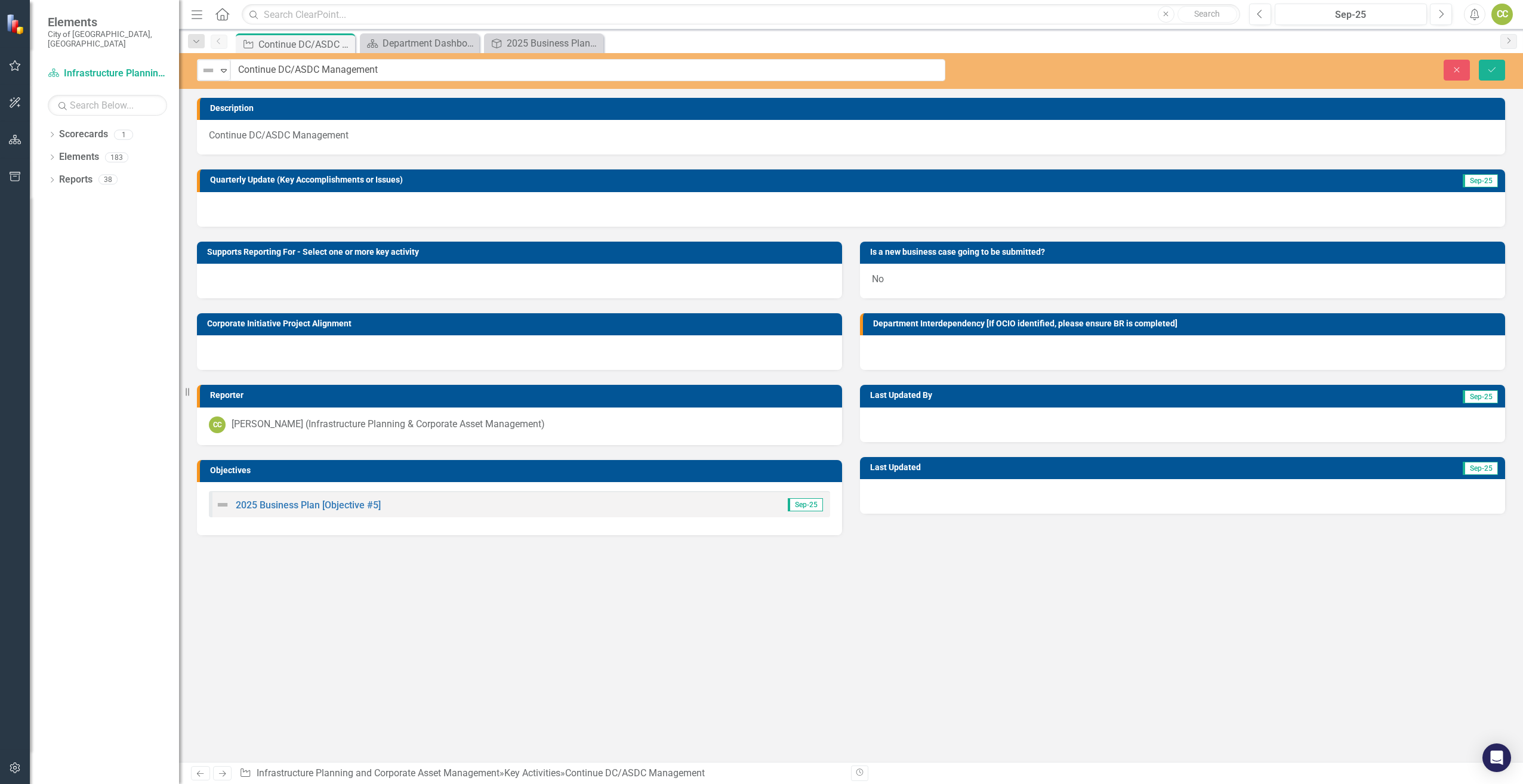
click at [225, 65] on icon "Expand" at bounding box center [224, 70] width 12 height 9
click at [262, 111] on div "Proceeding as Anticipated" at bounding box center [269, 111] width 80 height 14
click at [1492, 71] on icon "Save" at bounding box center [1492, 69] width 10 height 9
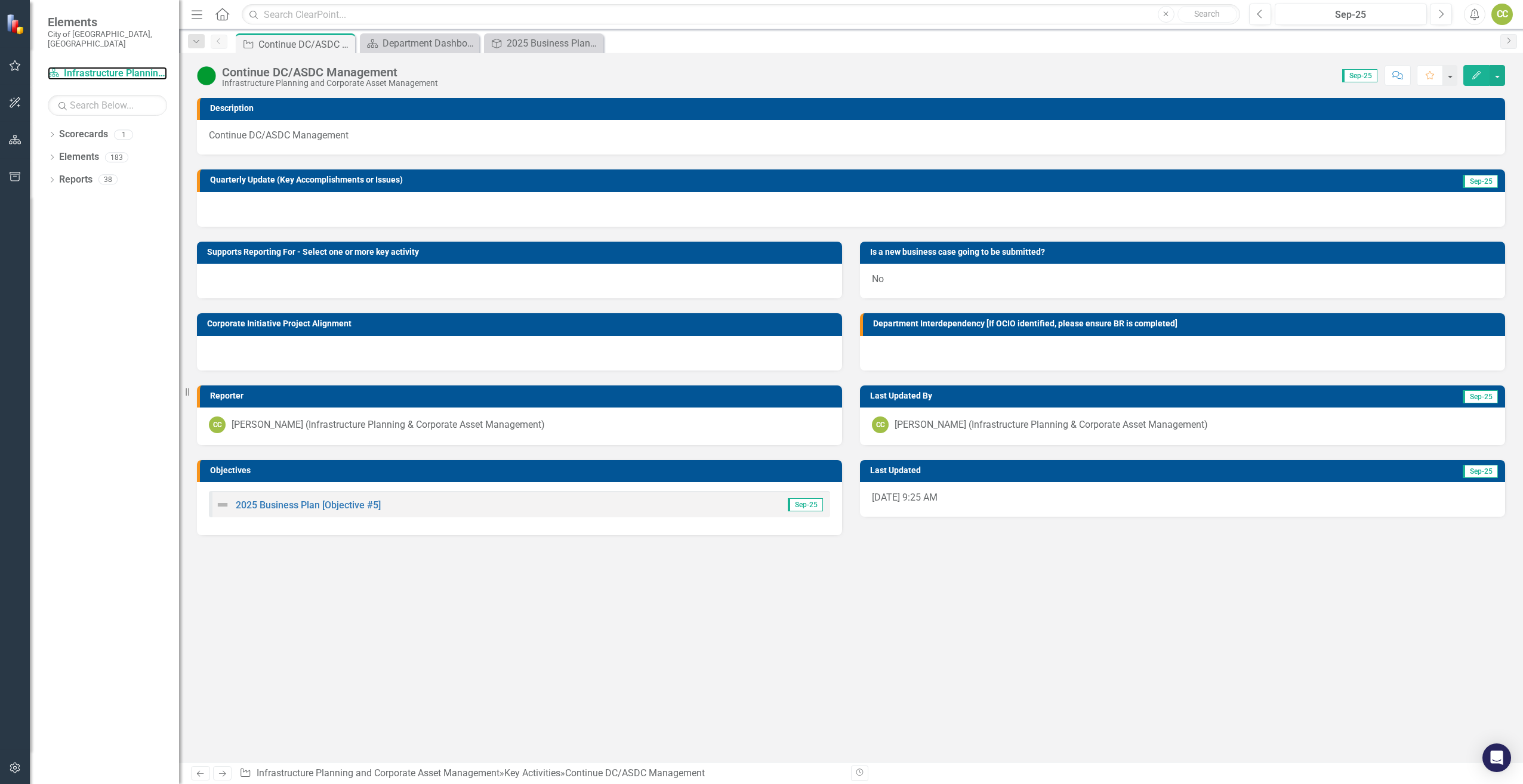
click at [88, 67] on link "Scorecard Infrastructure Planning and Corporate Asset Management" at bounding box center [108, 74] width 119 height 14
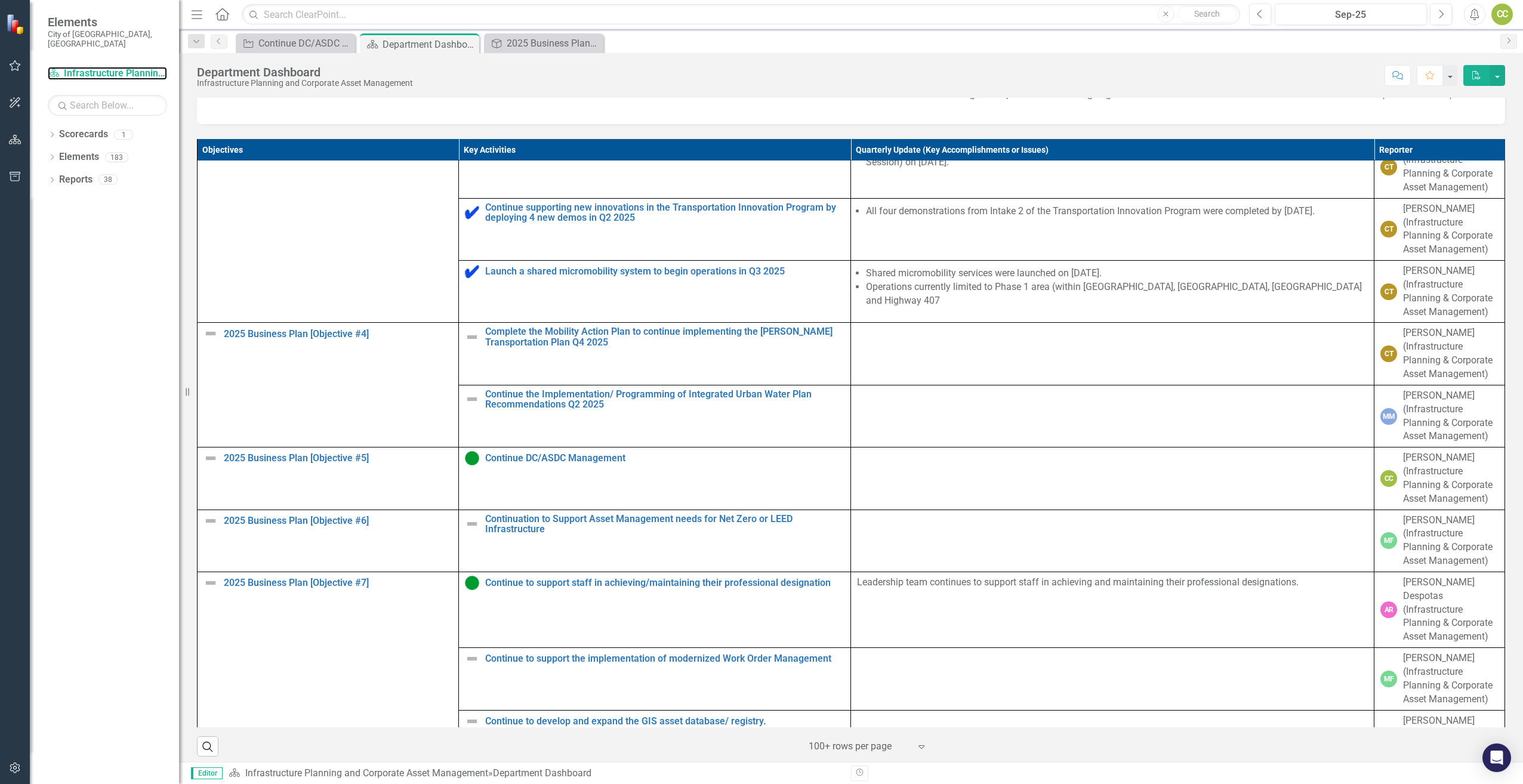
scroll to position [712, 0]
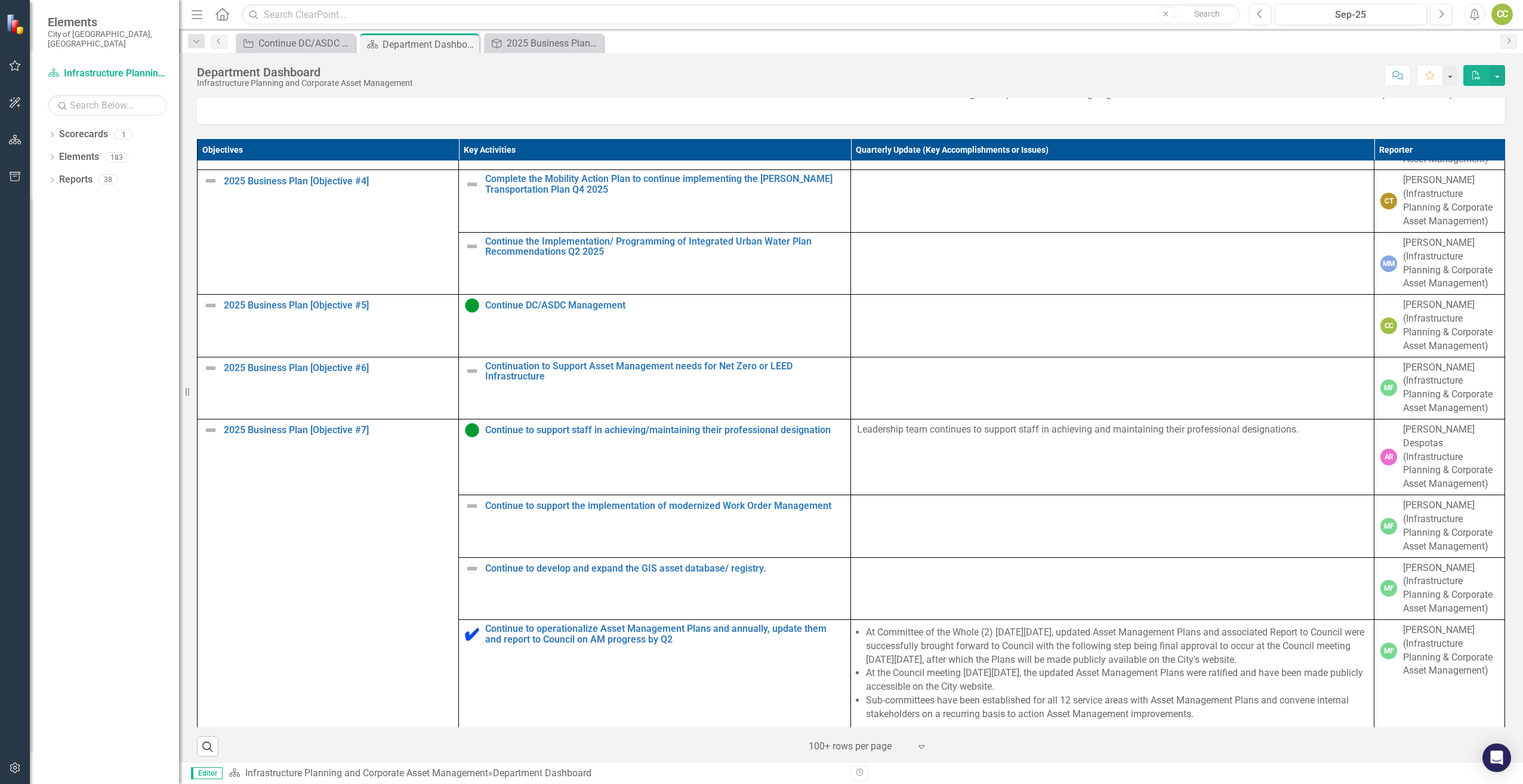
click at [870, 313] on div at bounding box center [1112, 305] width 511 height 14
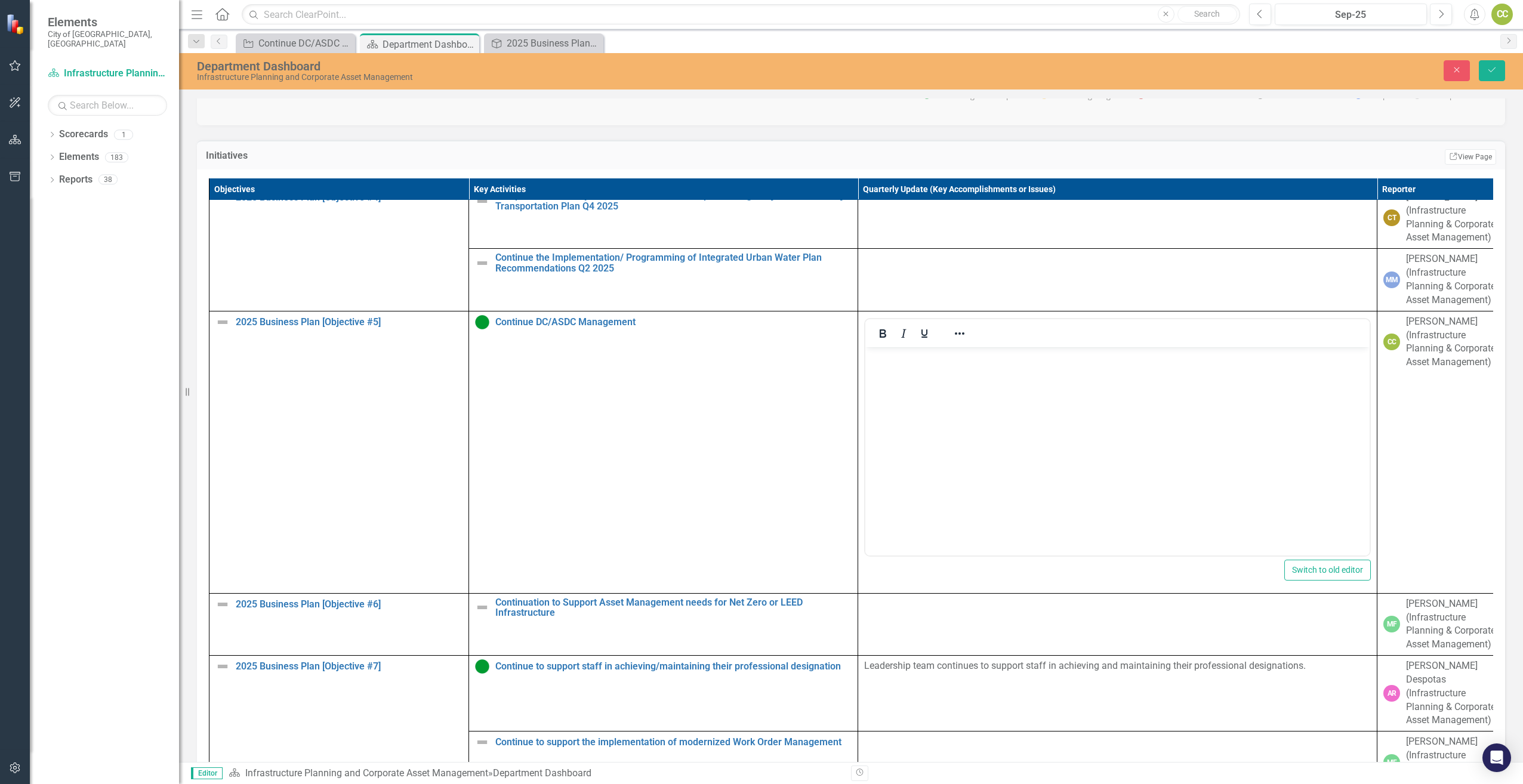
scroll to position [0, 0]
click at [935, 414] on body "Rich Text Area. Press ALT-0 for help." at bounding box center [1118, 436] width 505 height 179
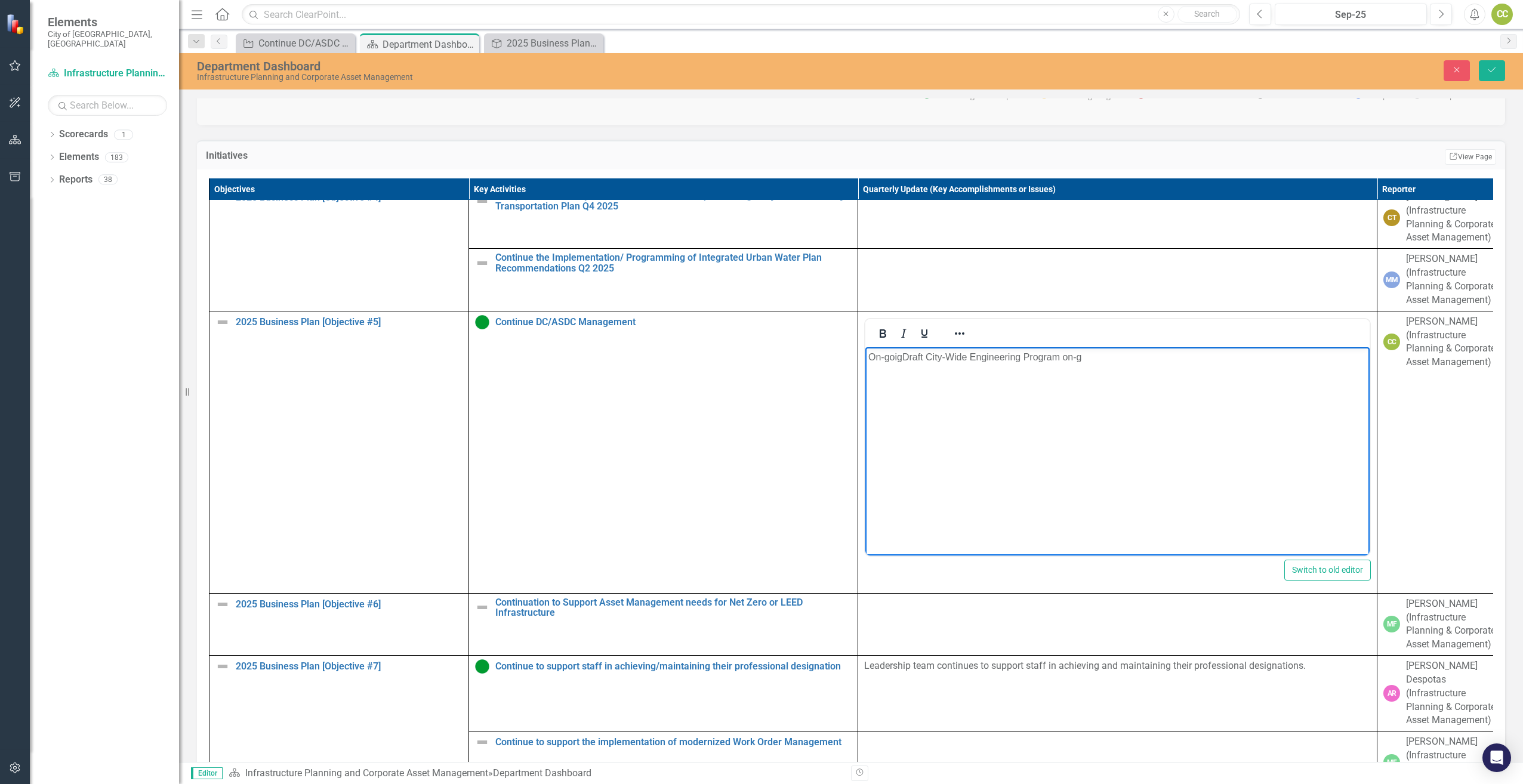
click at [960, 412] on body "On-goigDraft City-Wide Engineering Program on-g" at bounding box center [1118, 436] width 505 height 179
drag, startPoint x: 891, startPoint y: 353, endPoint x: 904, endPoint y: 360, distance: 14.8
click at [944, 357] on p "On-going support to Development finance Dept with respect to 2026 DC update inc…" at bounding box center [1117, 364] width 498 height 28
click at [1492, 65] on icon "Save" at bounding box center [1492, 69] width 10 height 9
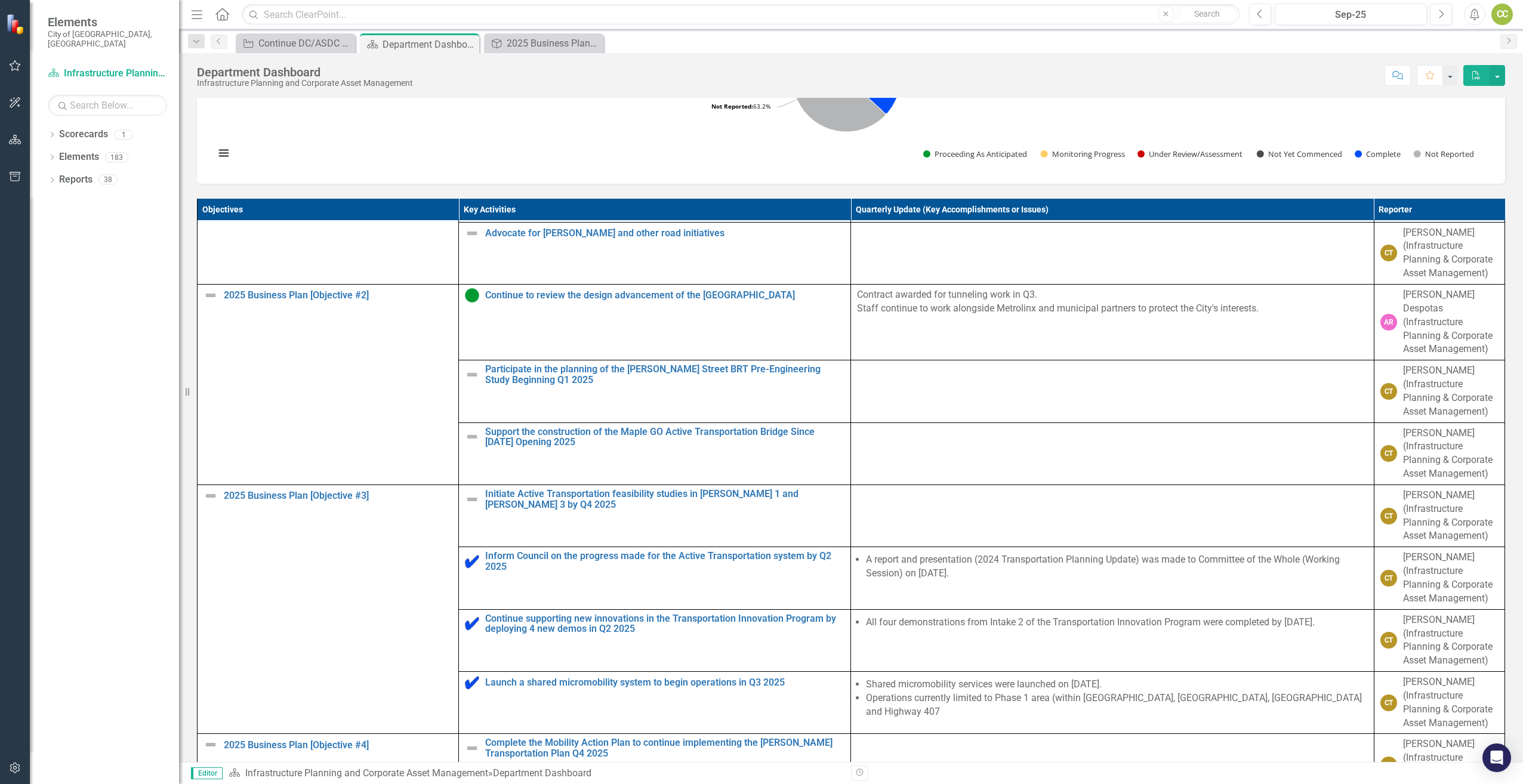
scroll to position [418, 0]
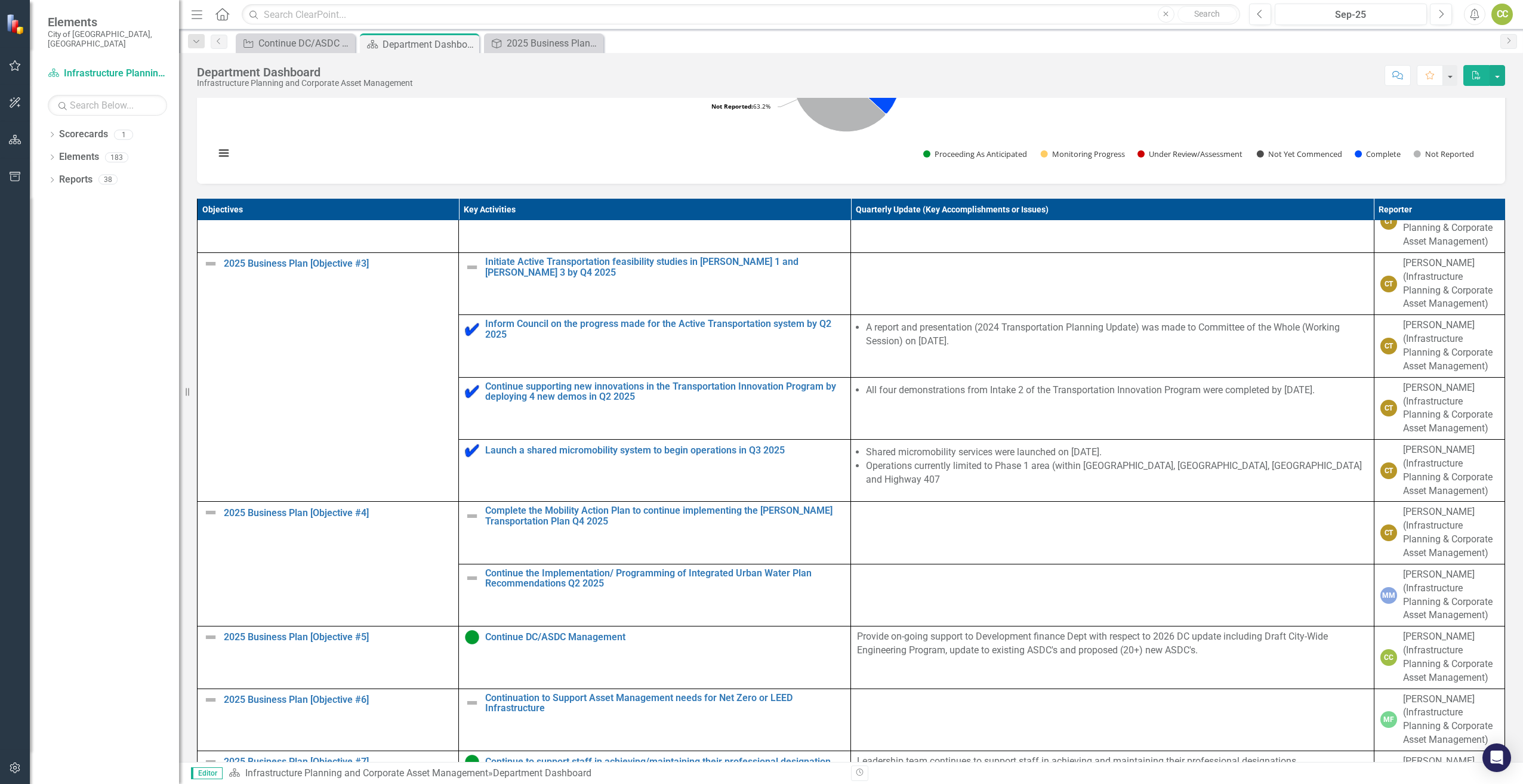
drag, startPoint x: 1032, startPoint y: 690, endPoint x: 941, endPoint y: 700, distance: 91.5
click at [941, 689] on td "Provide on-going support to Development finance Dept with respect to 2026 DC up…" at bounding box center [1112, 657] width 522 height 62
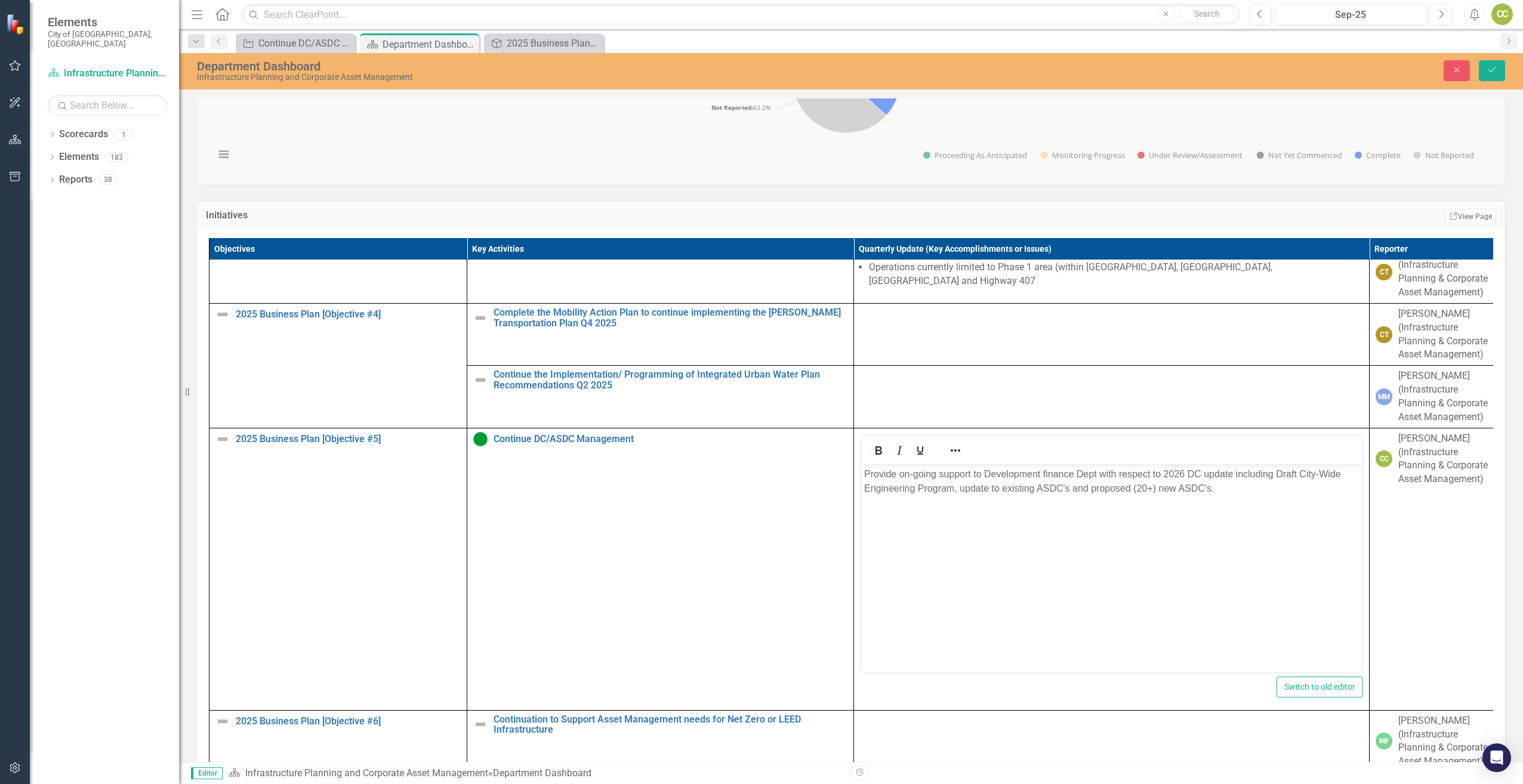
scroll to position [656, 0]
drag, startPoint x: 1044, startPoint y: 466, endPoint x: 1121, endPoint y: 509, distance: 88.2
click at [1045, 467] on p "Provide on-going support to Development finance Dept with respect to 2026 DC up…" at bounding box center [1112, 480] width 495 height 28
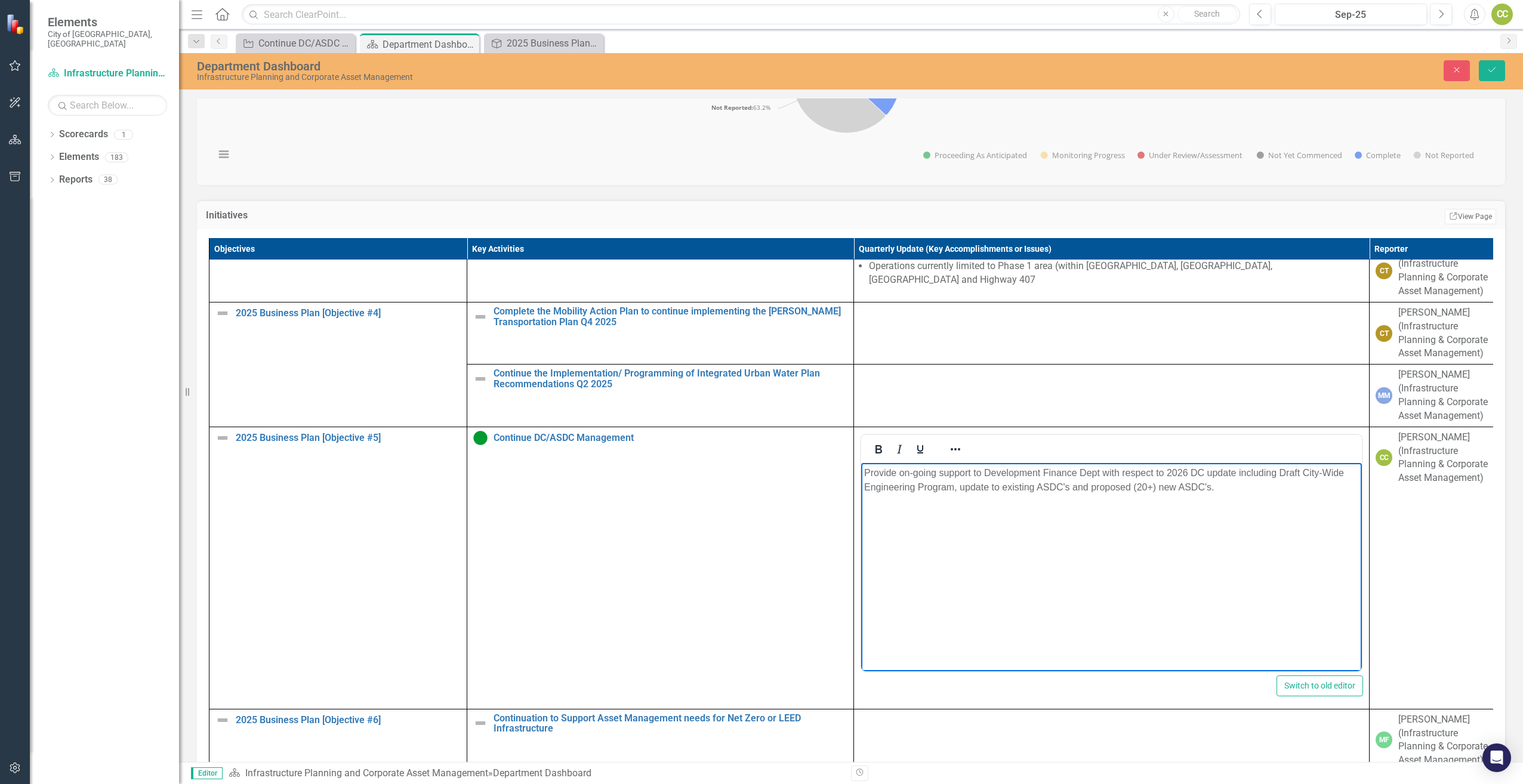
click at [1164, 472] on p "Provide on-going support to Development Finance Dept with respect to 2026 DC up…" at bounding box center [1112, 480] width 495 height 28
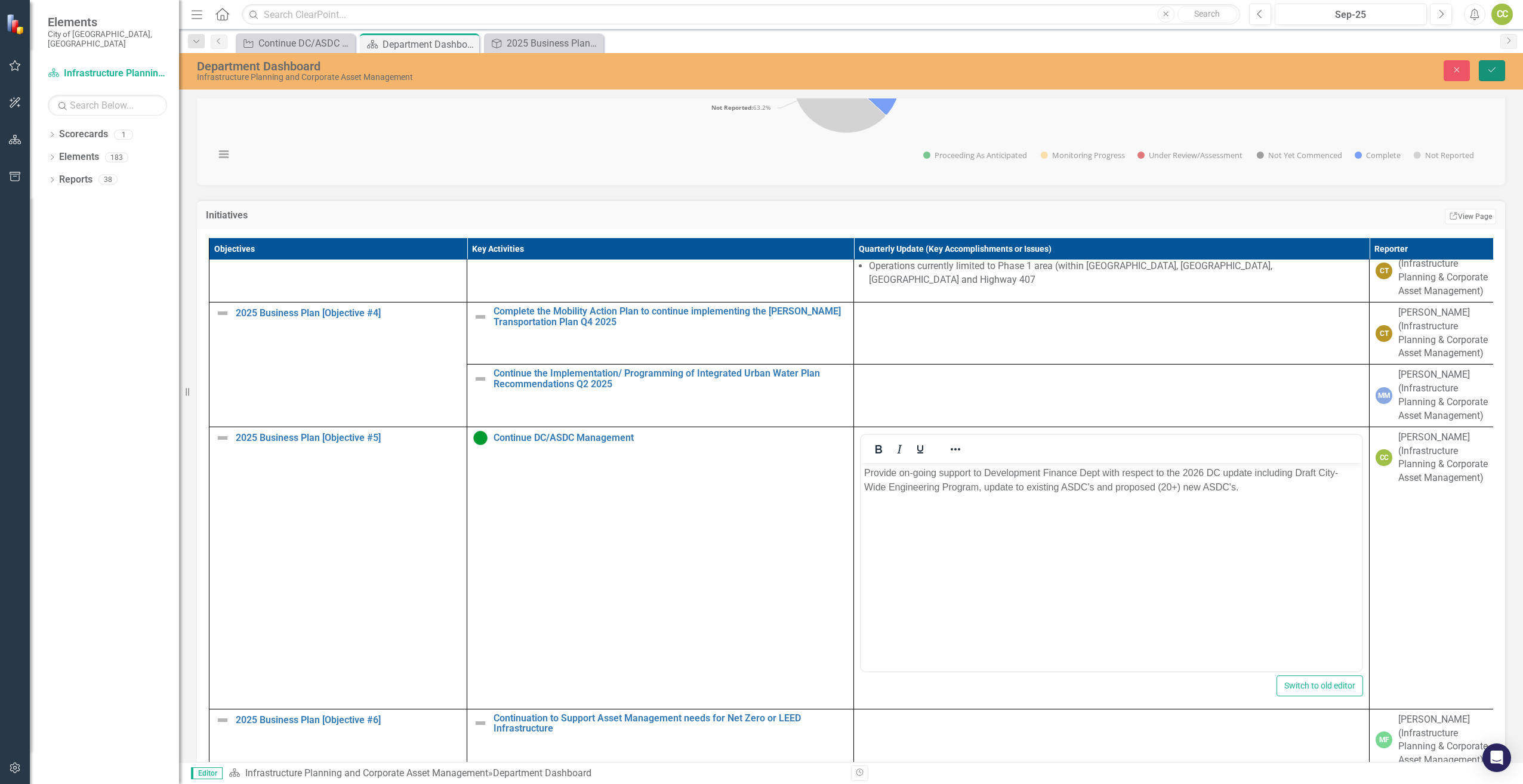
click at [1497, 73] on icon "Save" at bounding box center [1492, 69] width 10 height 9
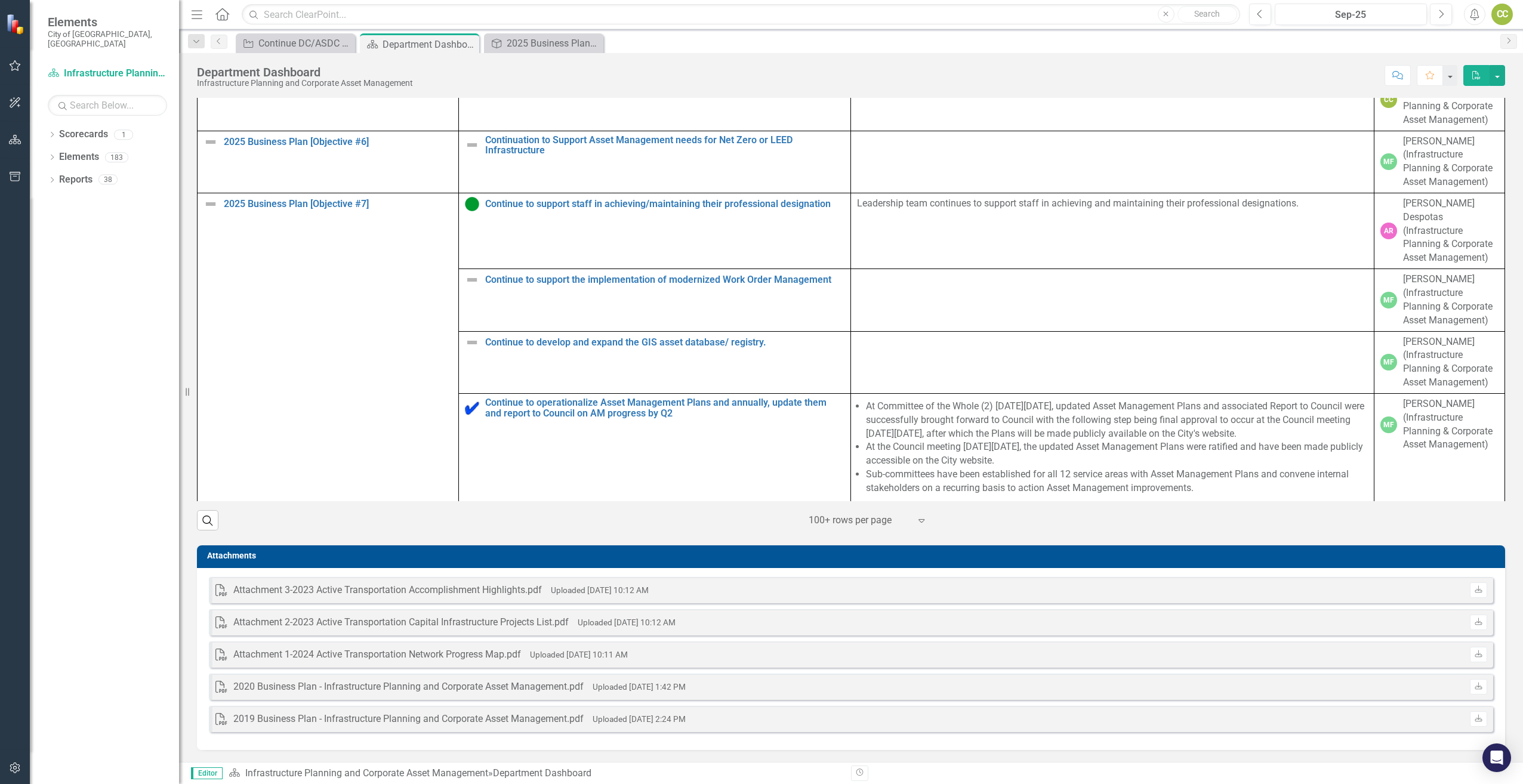
scroll to position [0, 0]
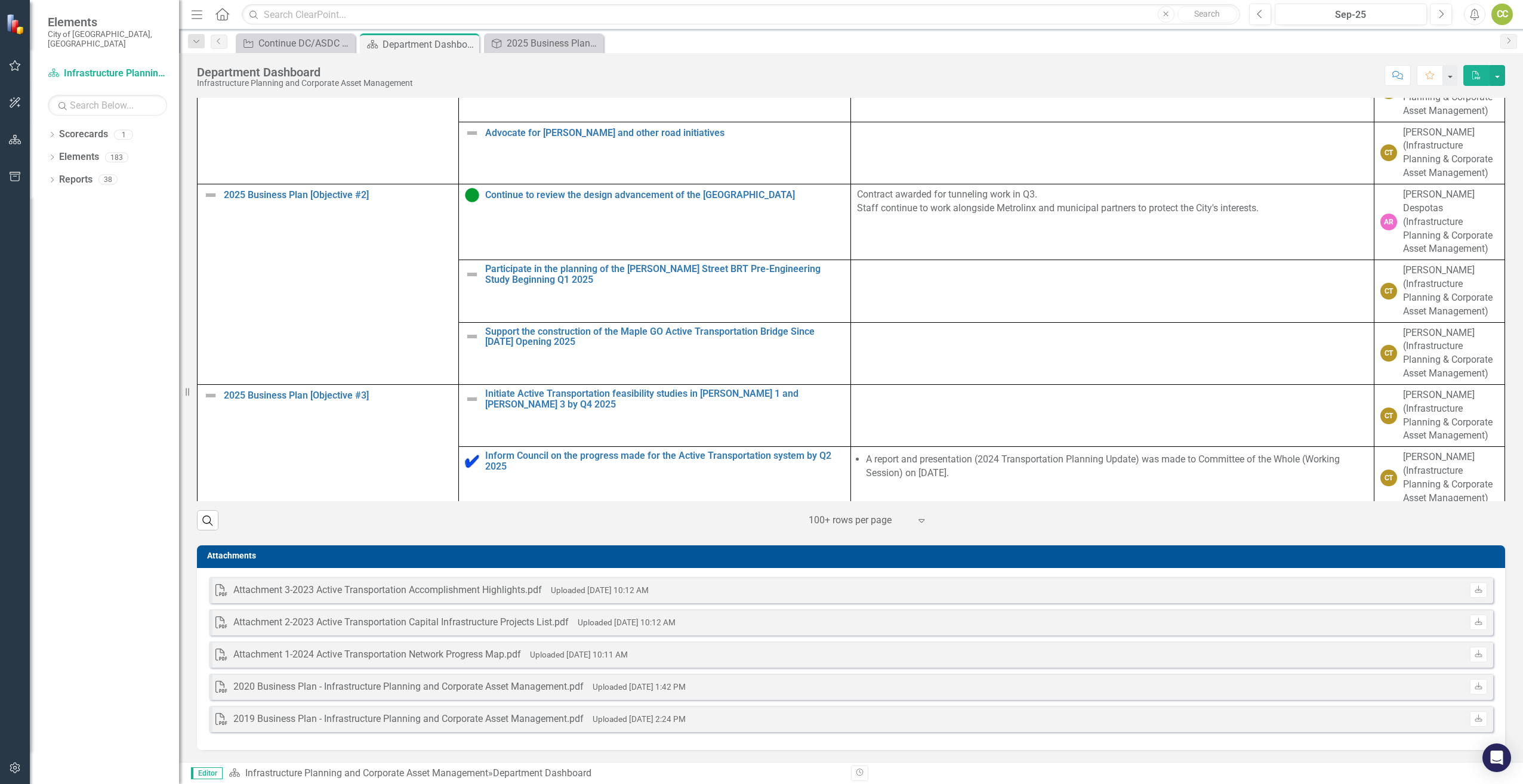
click at [1497, 11] on div "CC" at bounding box center [1502, 14] width 22 height 22
click at [1456, 145] on link "Logout Log Out" at bounding box center [1465, 150] width 94 height 22
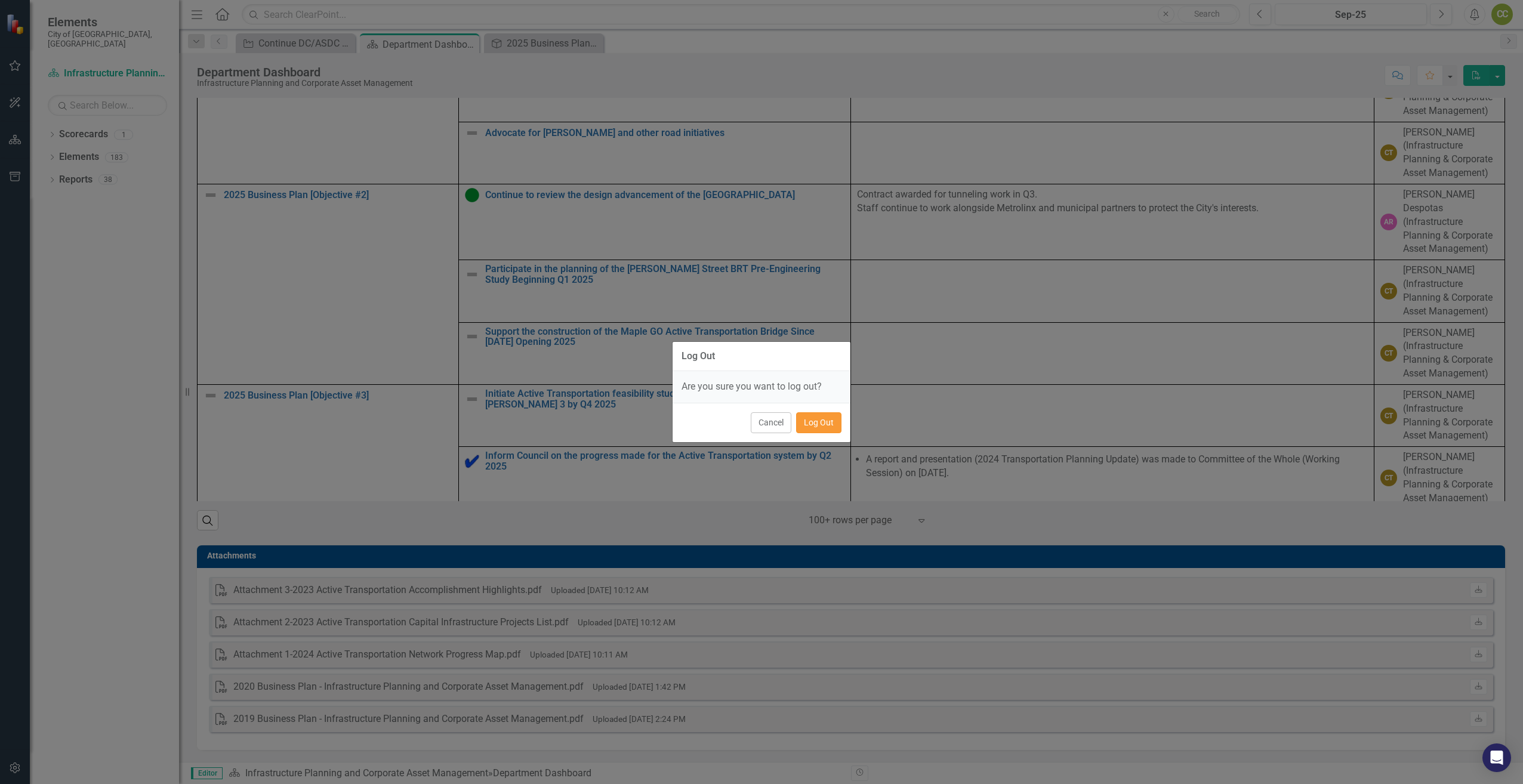
click at [819, 420] on button "Log Out" at bounding box center [819, 423] width 45 height 21
